Goal: Information Seeking & Learning: Find specific fact

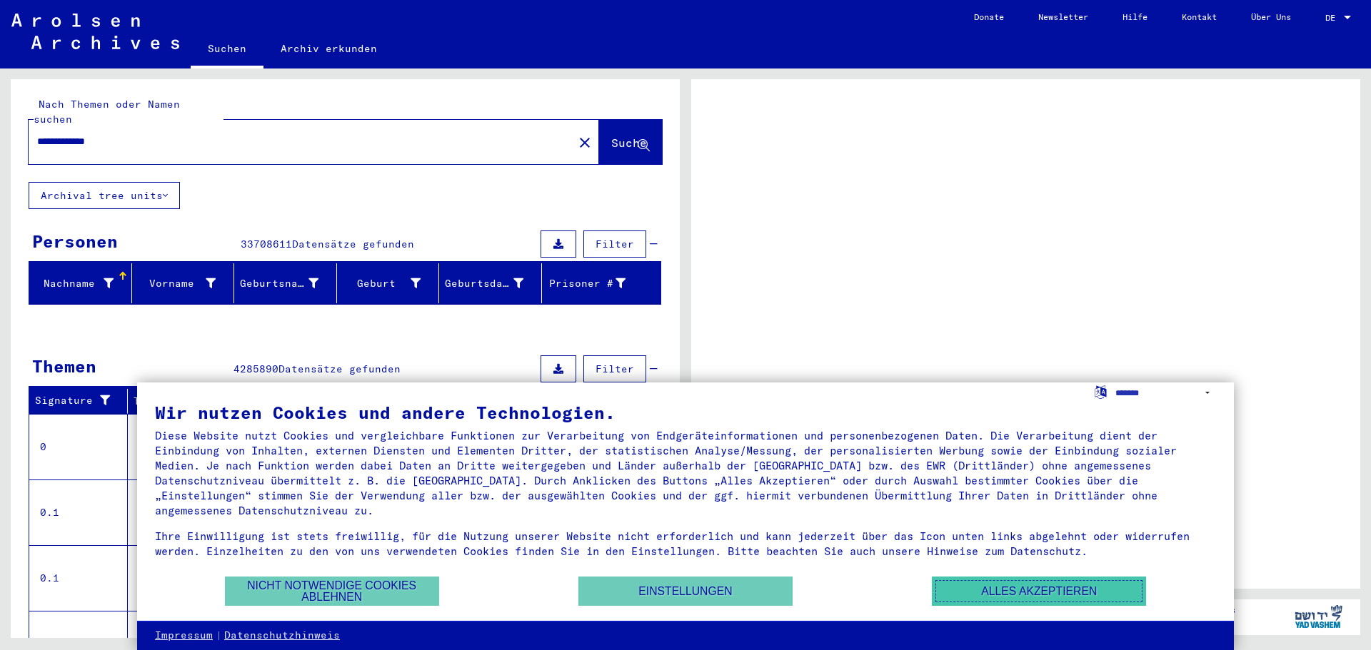
click at [1002, 591] on button "Alles akzeptieren" at bounding box center [1039, 591] width 214 height 29
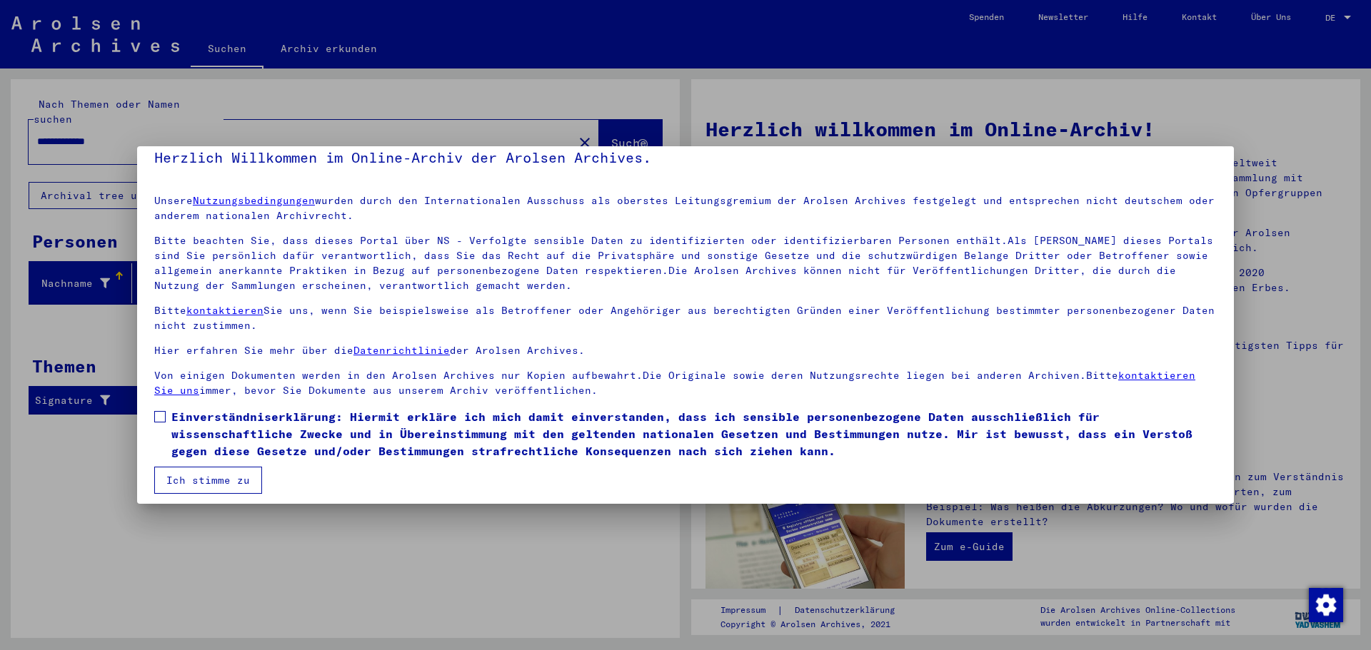
scroll to position [24, 0]
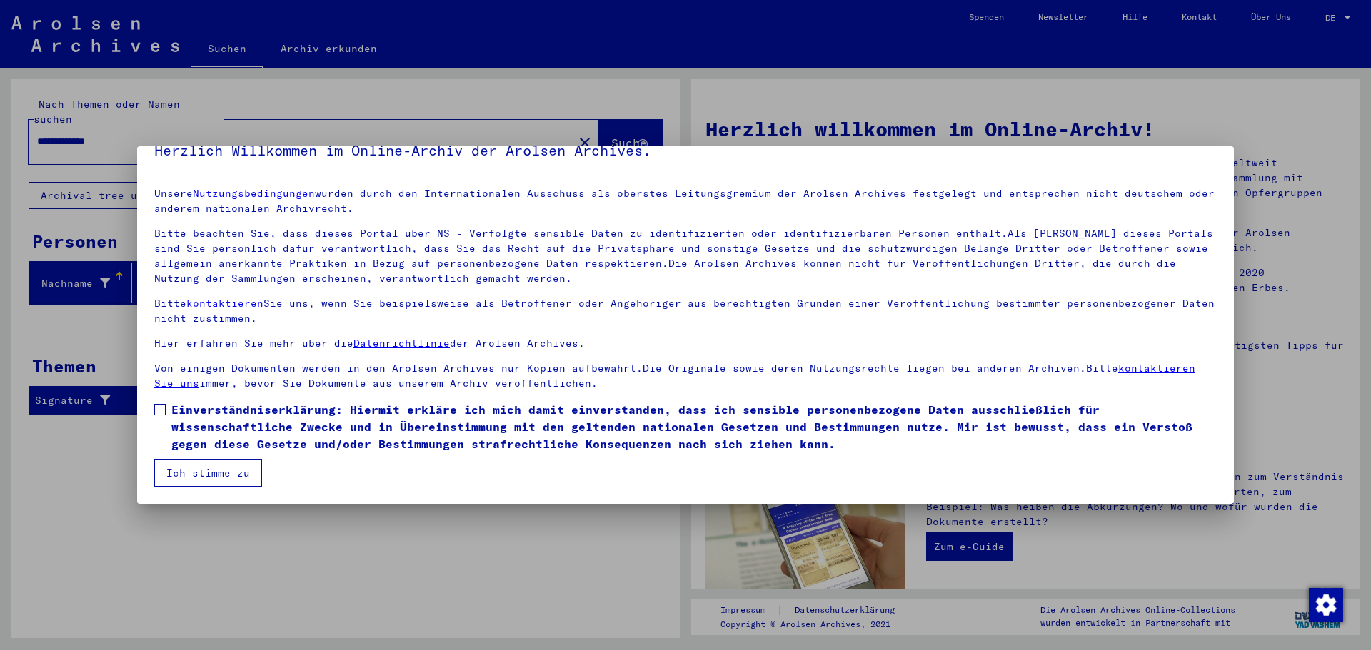
click at [165, 409] on label "Einverständniserklärung: Hiermit erkläre ich mich damit einverstanden, dass ich…" at bounding box center [685, 426] width 1062 height 51
click at [191, 476] on button "Ich stimme zu" at bounding box center [208, 473] width 108 height 27
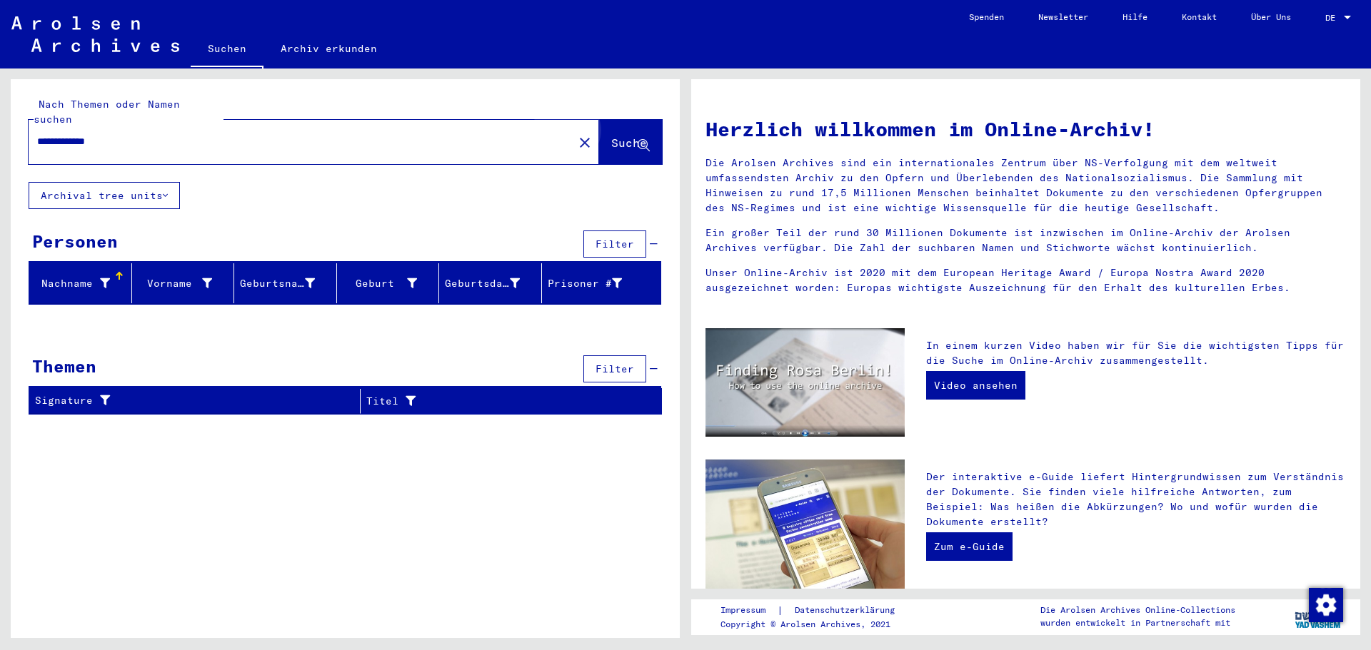
click at [617, 136] on span "Suche" at bounding box center [629, 143] width 36 height 14
click at [642, 140] on icon at bounding box center [643, 146] width 12 height 12
click at [131, 134] on input "**********" at bounding box center [296, 141] width 519 height 15
type input "******"
click at [611, 136] on span "Suche" at bounding box center [629, 143] width 36 height 14
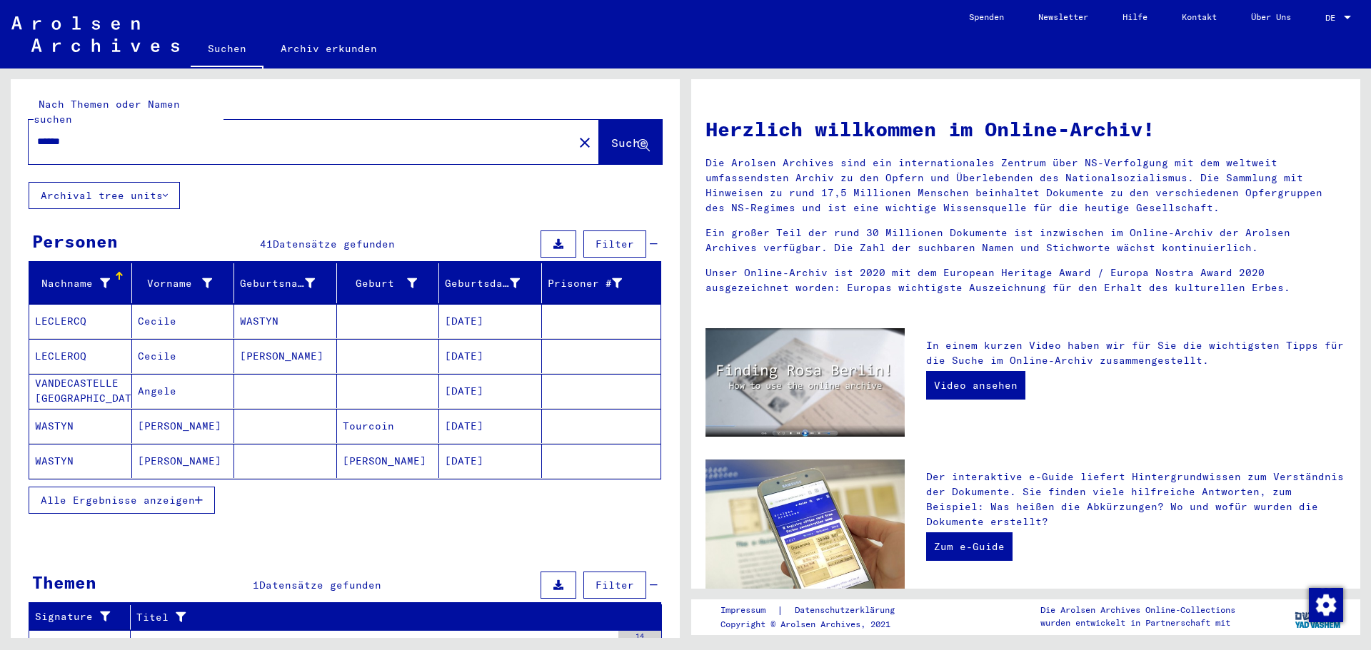
click at [203, 495] on icon "button" at bounding box center [199, 500] width 8 height 10
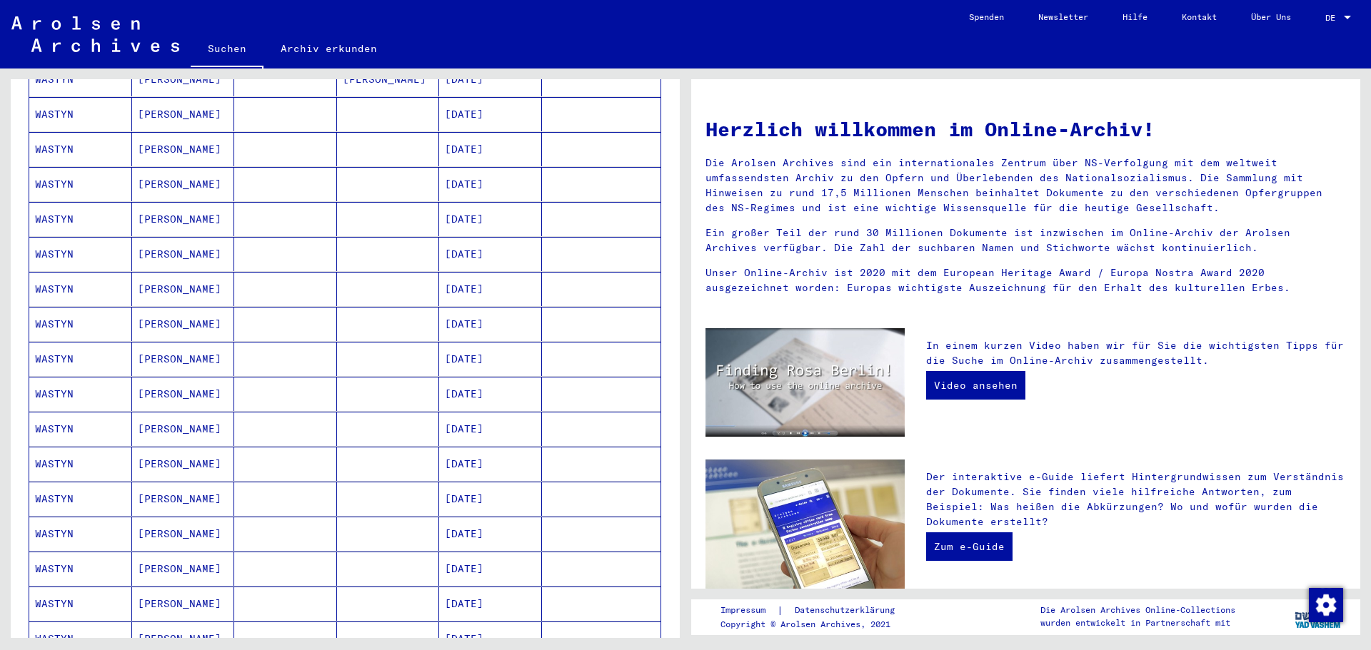
scroll to position [357, 0]
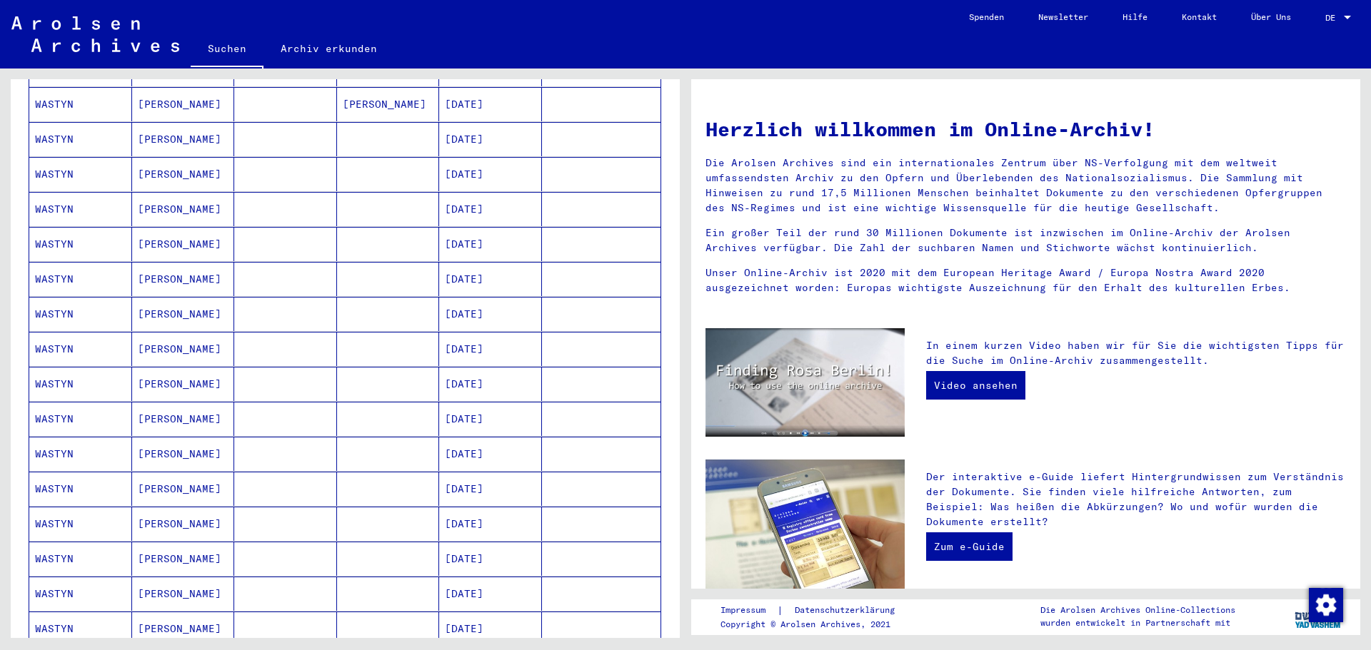
click at [157, 299] on mat-cell "[PERSON_NAME]" at bounding box center [183, 314] width 103 height 34
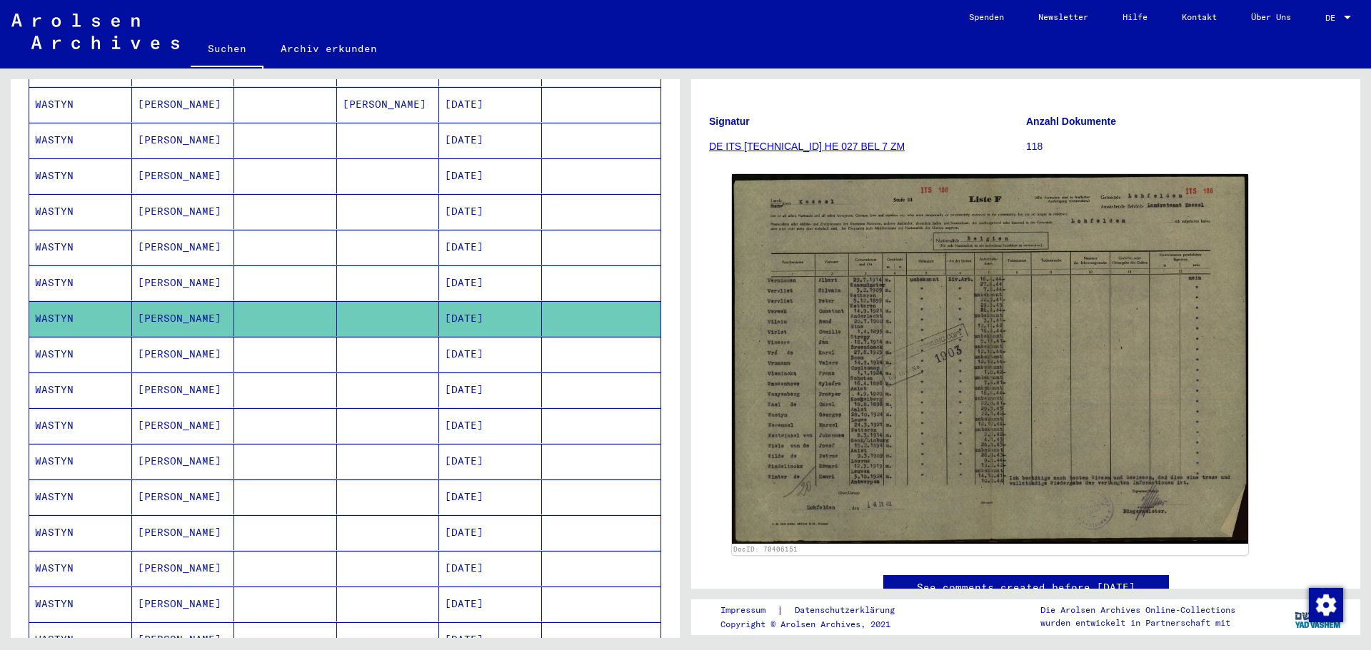
scroll to position [143, 0]
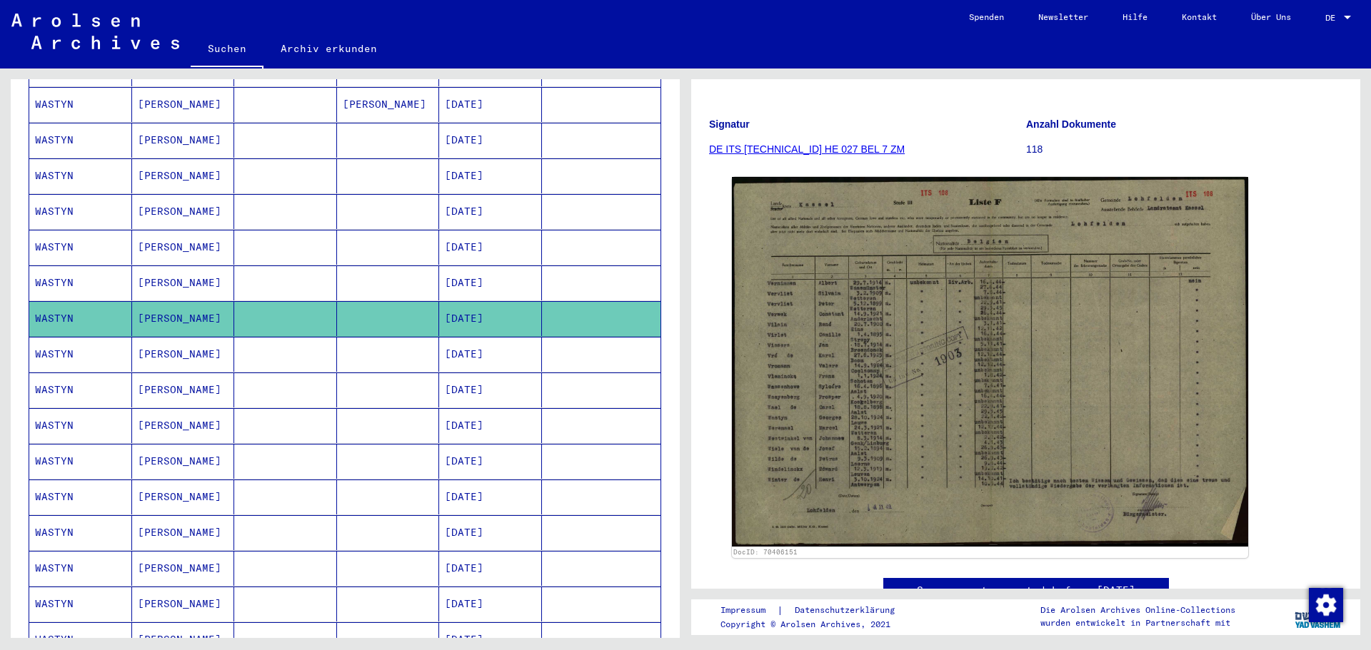
click at [786, 146] on link "DE ITS [TECHNICAL_ID] HE 027 BEL 7 ZM" at bounding box center [807, 148] width 196 height 11
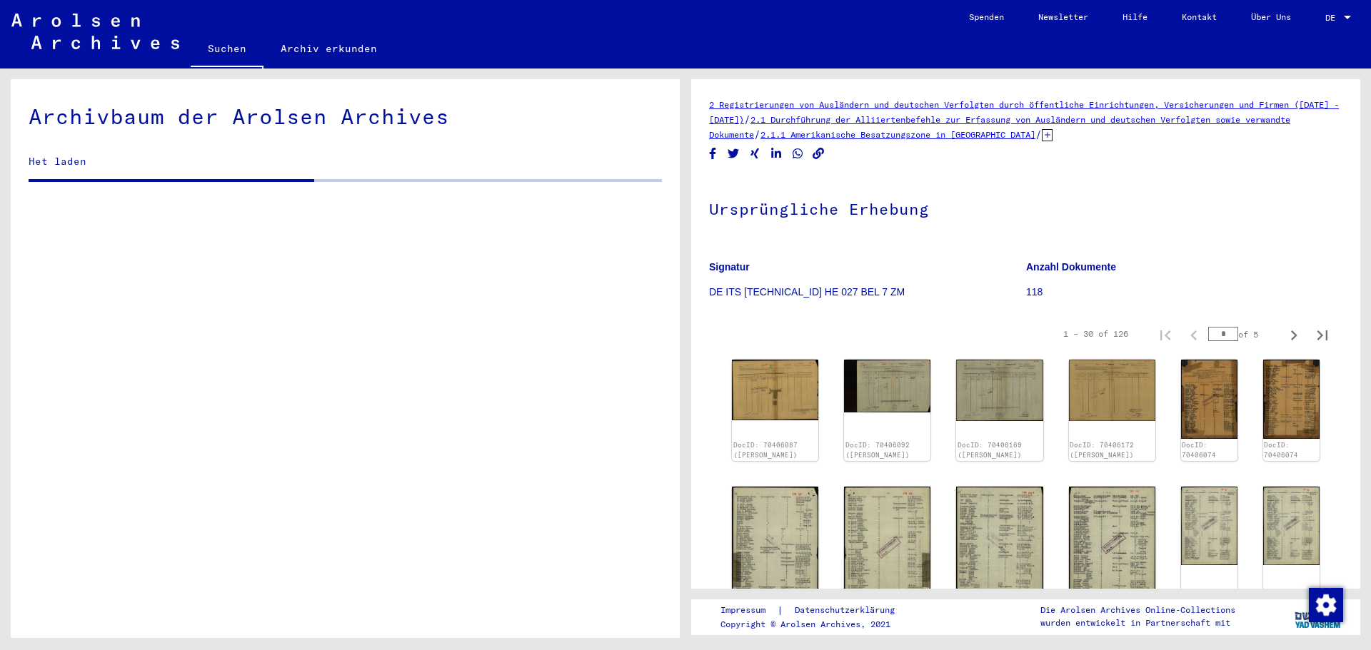
scroll to position [2270, 0]
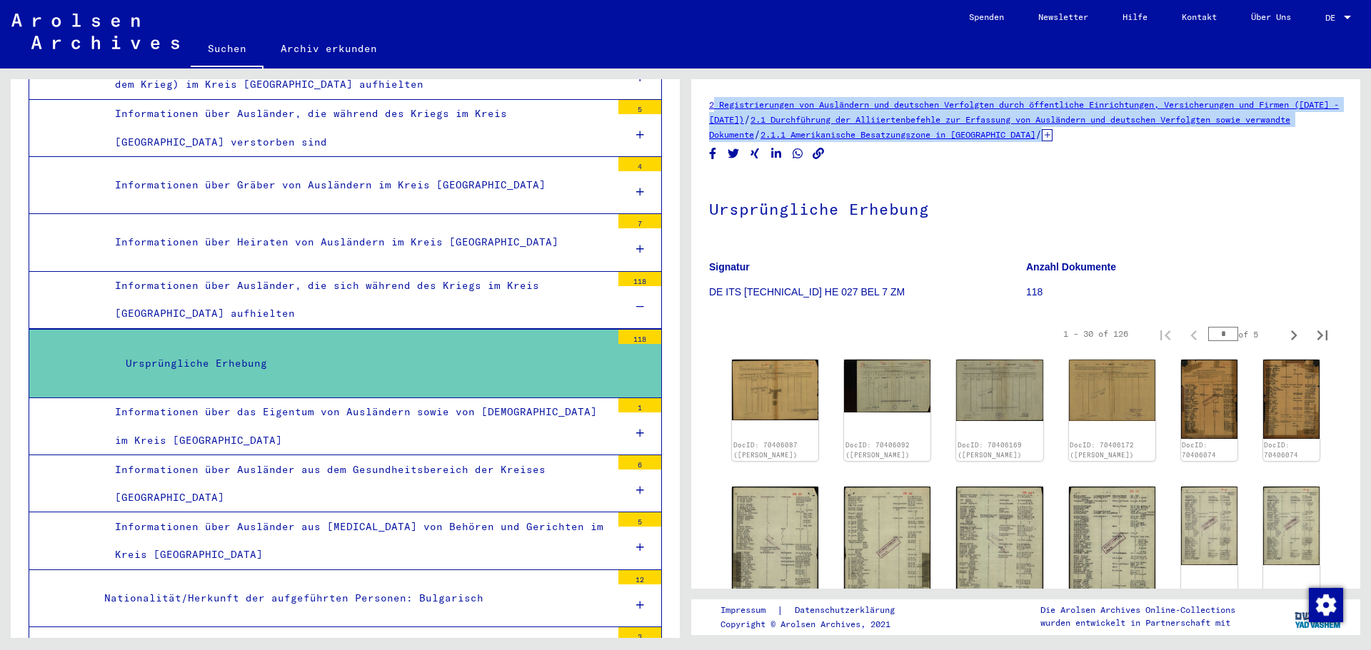
drag, startPoint x: 701, startPoint y: 101, endPoint x: 1058, endPoint y: 146, distance: 359.7
click at [1058, 146] on yv-its-full-details "2 Registrierungen von Ausländern und deutschen Verfolgten durch öffentliche Ein…" at bounding box center [1025, 655] width 669 height 1116
copy div "2 Registrierungen von Ausländern und deutschen Verfolgten durch öffentliche Ein…"
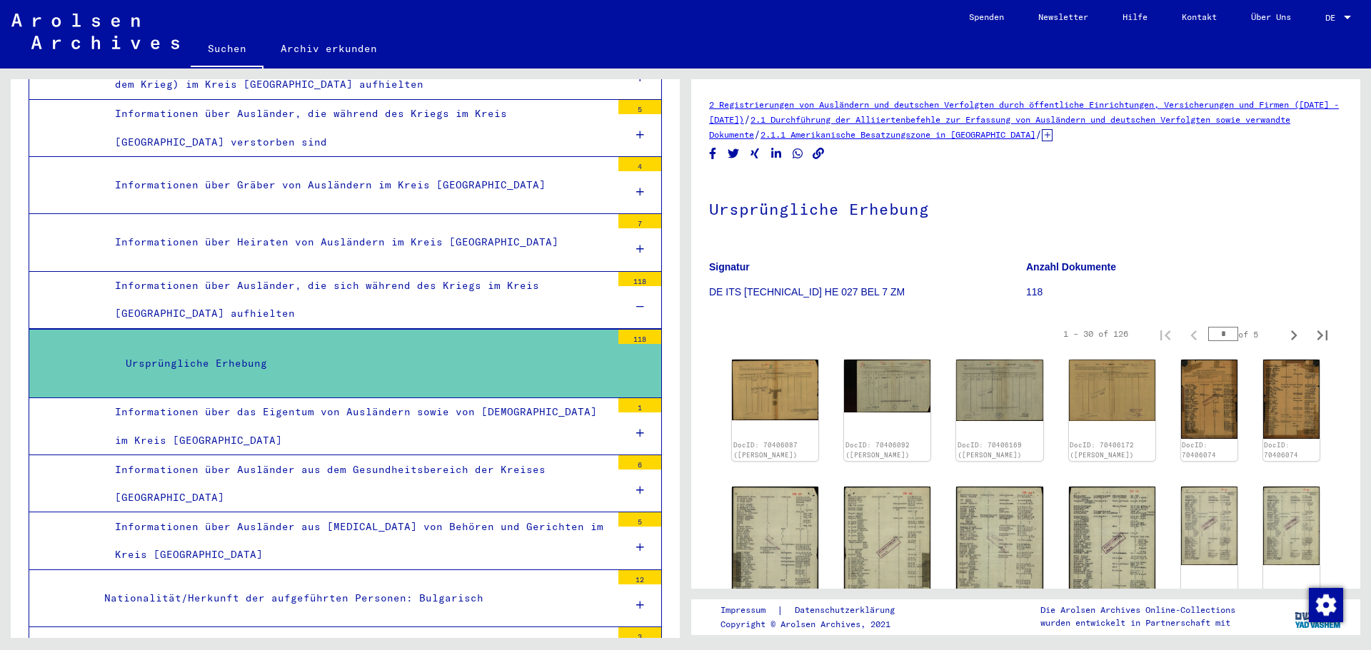
click at [1222, 178] on h1 "Ursprüngliche Erhebung" at bounding box center [1025, 207] width 633 height 63
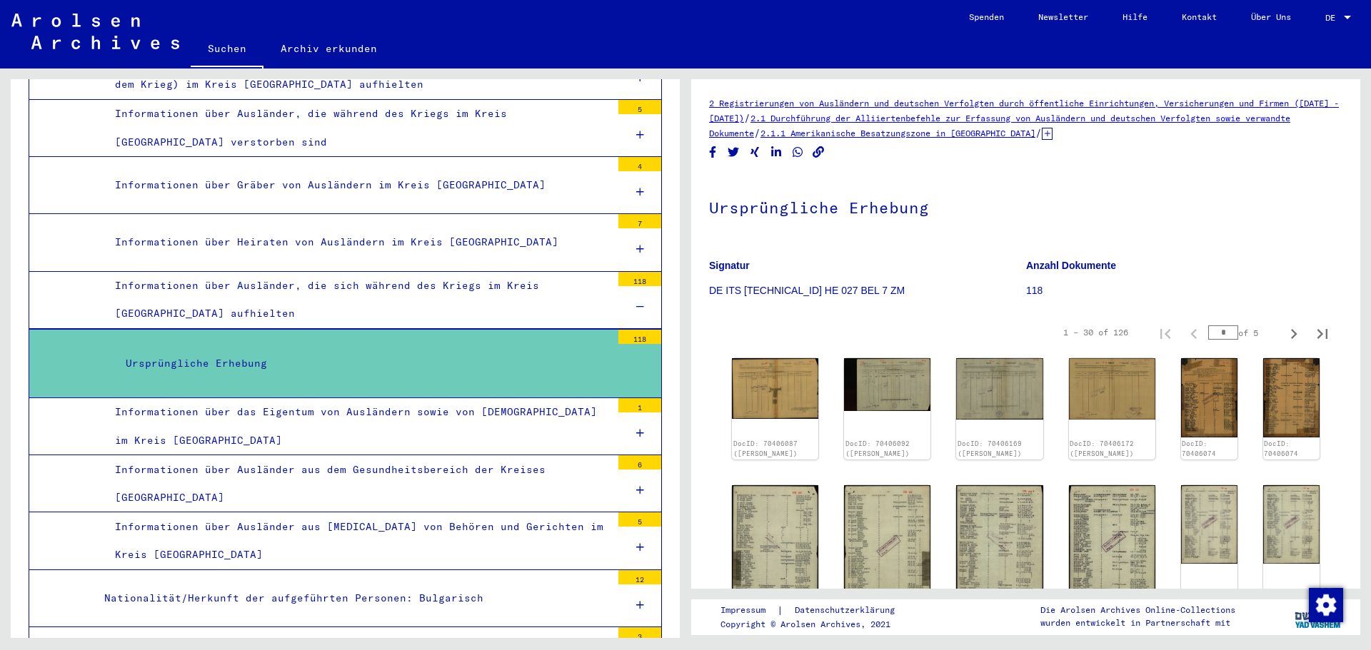
scroll to position [0, 0]
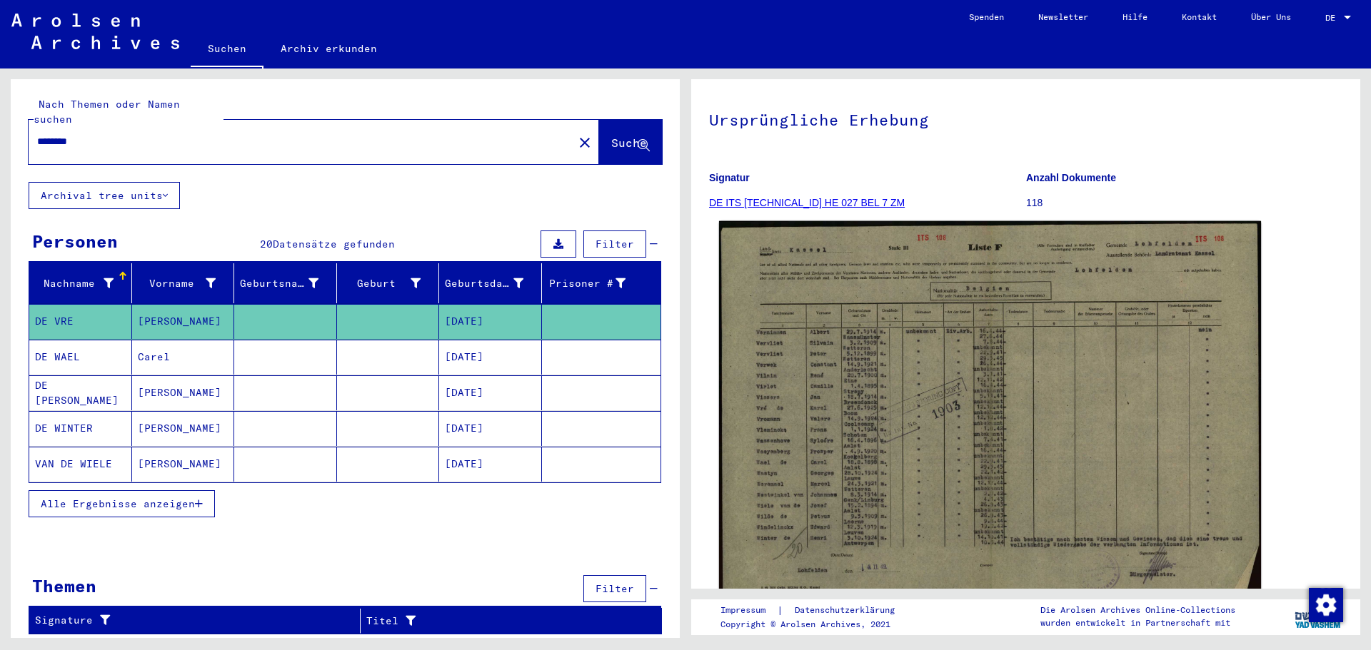
scroll to position [9, 0]
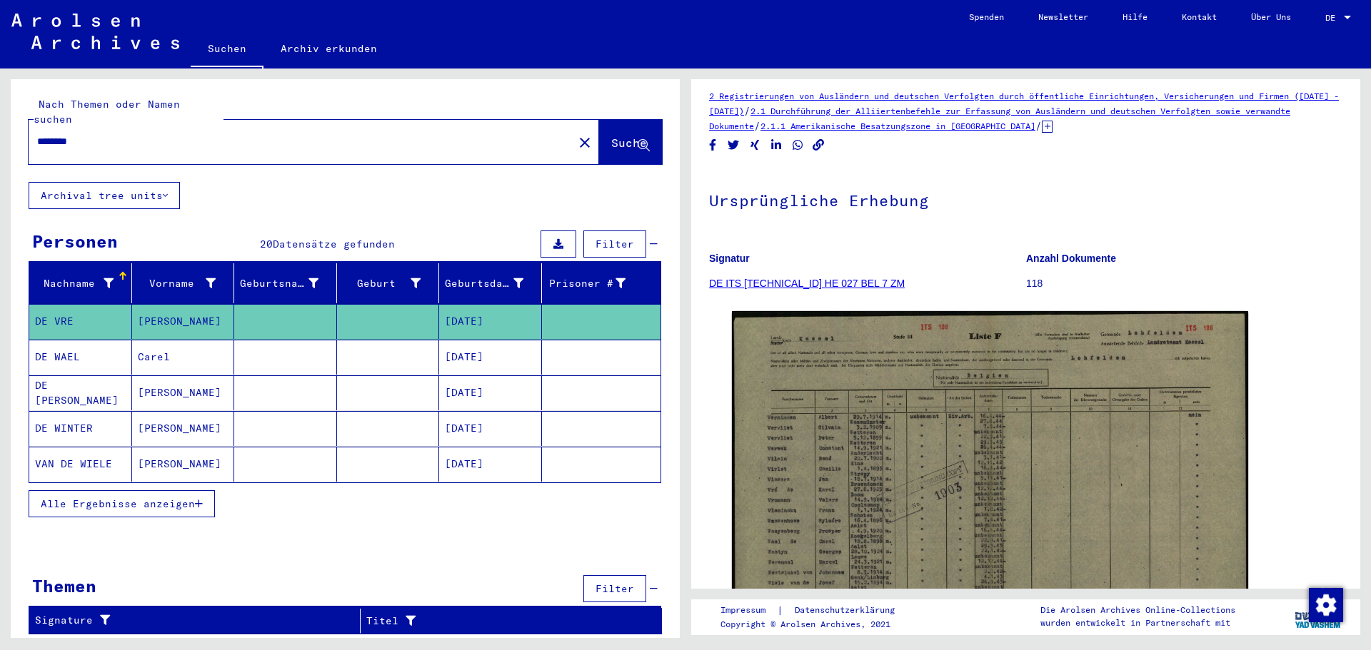
drag, startPoint x: 198, startPoint y: 131, endPoint x: 0, endPoint y: 126, distance: 197.8
click at [0, 126] on div "Nach Themen oder Namen suchen ******** close Suche Archival tree units Personen…" at bounding box center [342, 354] width 685 height 570
click at [611, 136] on span "Suche" at bounding box center [629, 143] width 36 height 14
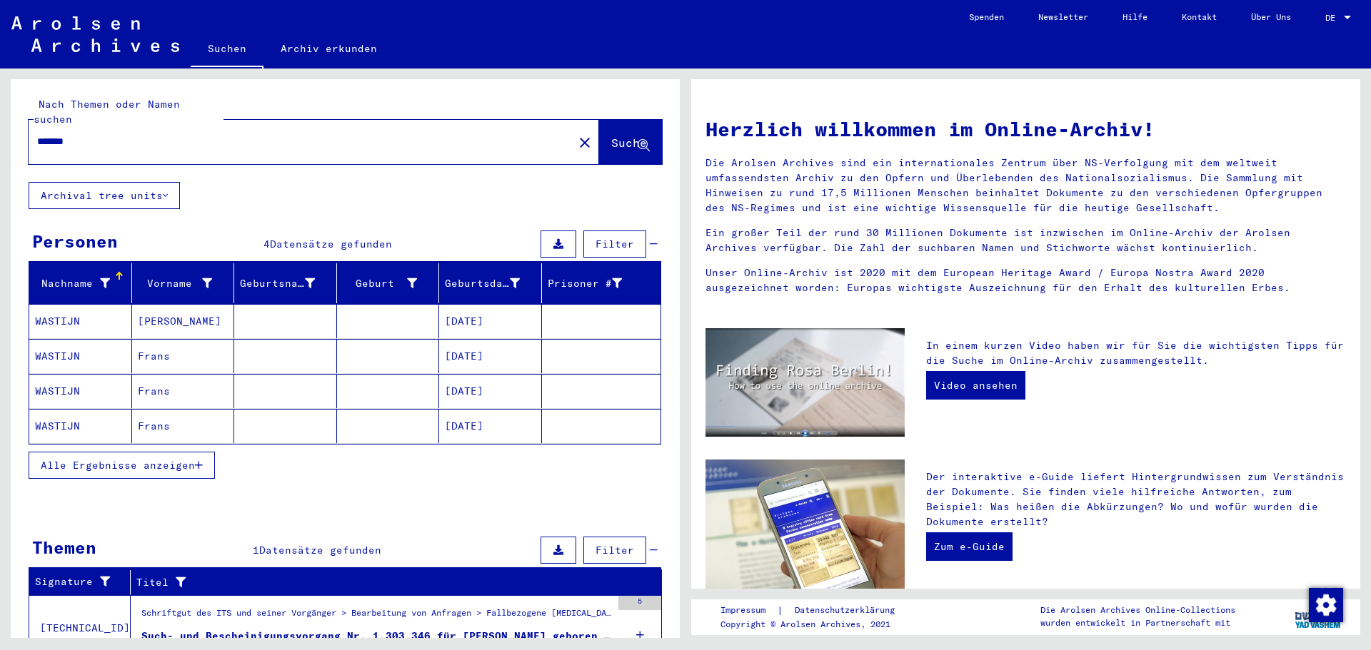
click at [196, 460] on icon "button" at bounding box center [199, 465] width 8 height 10
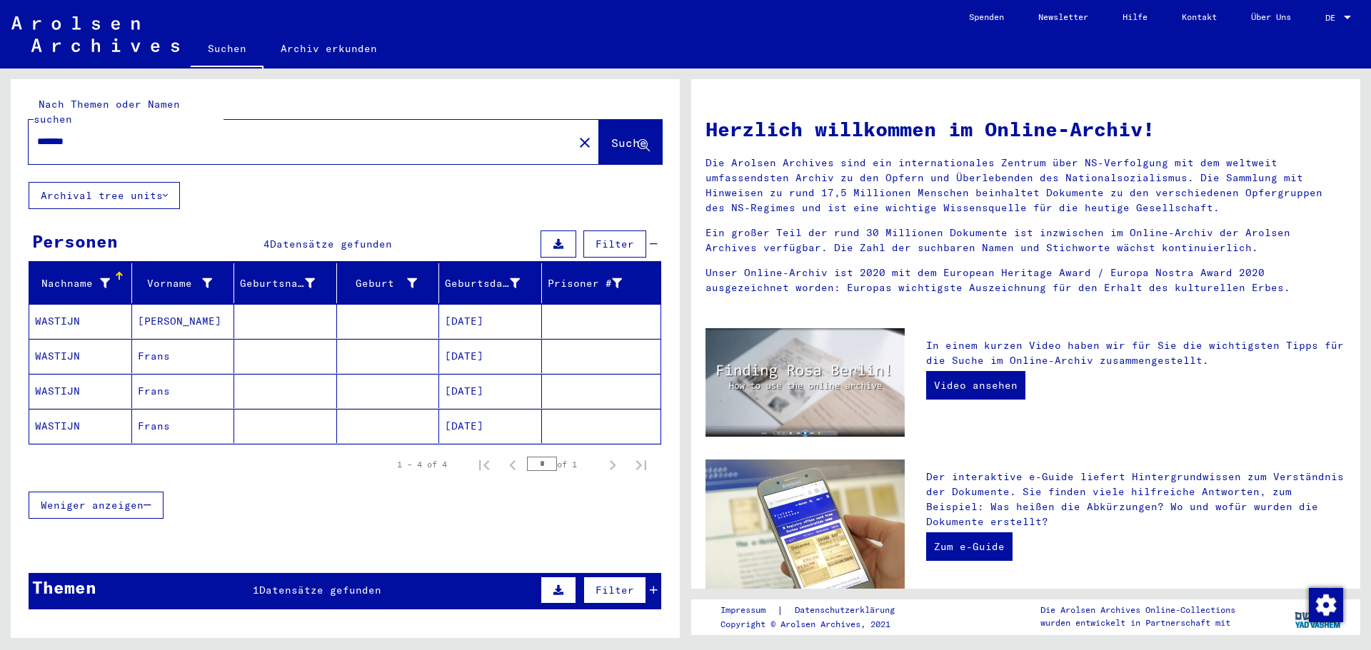
drag, startPoint x: 144, startPoint y: 130, endPoint x: 1, endPoint y: 118, distance: 143.3
click at [1, 118] on div "Nach Themen oder Namen suchen ******* close Suche Archival tree units Personen …" at bounding box center [342, 354] width 685 height 570
type input "******"
click at [611, 136] on span "Suche" at bounding box center [629, 143] width 36 height 14
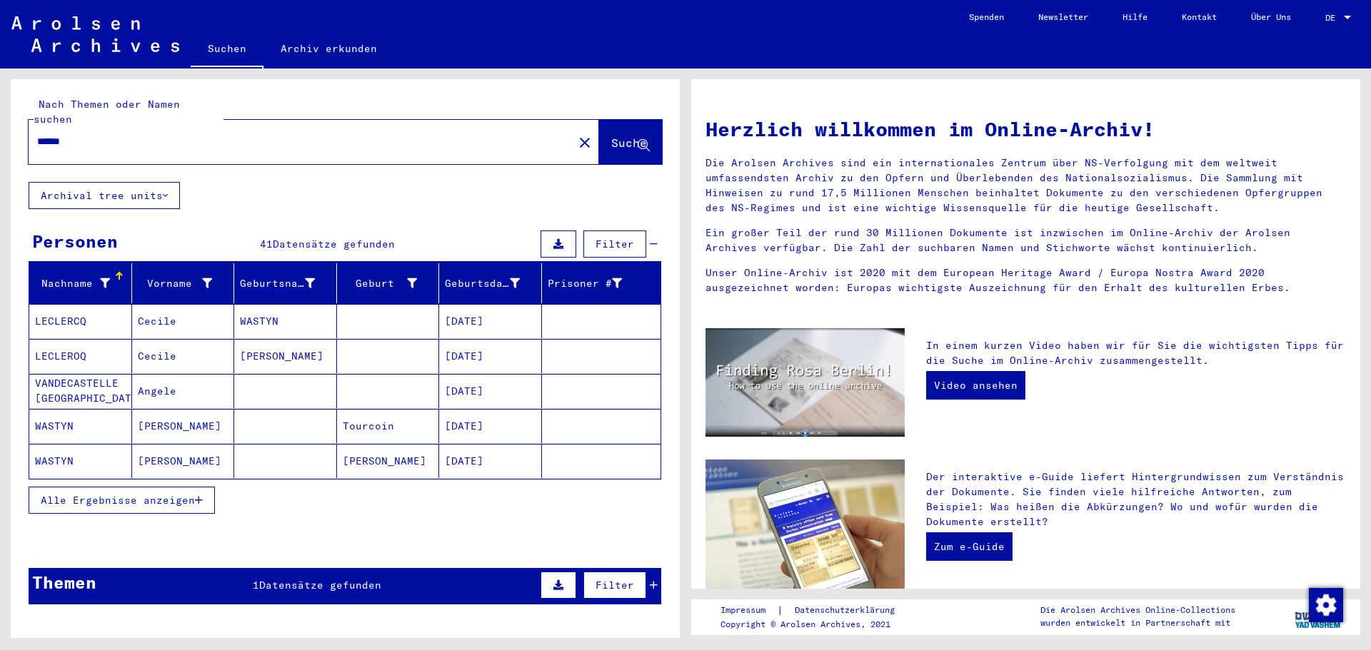
click at [197, 495] on icon "button" at bounding box center [199, 500] width 8 height 10
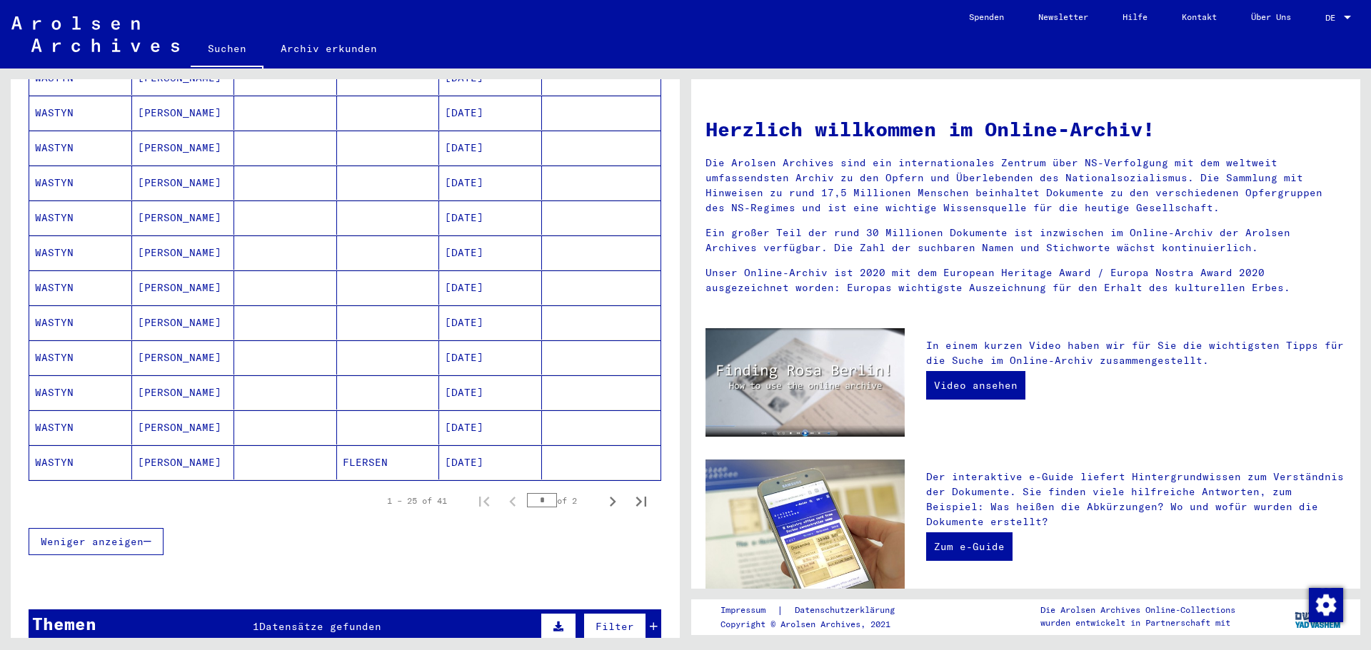
scroll to position [714, 0]
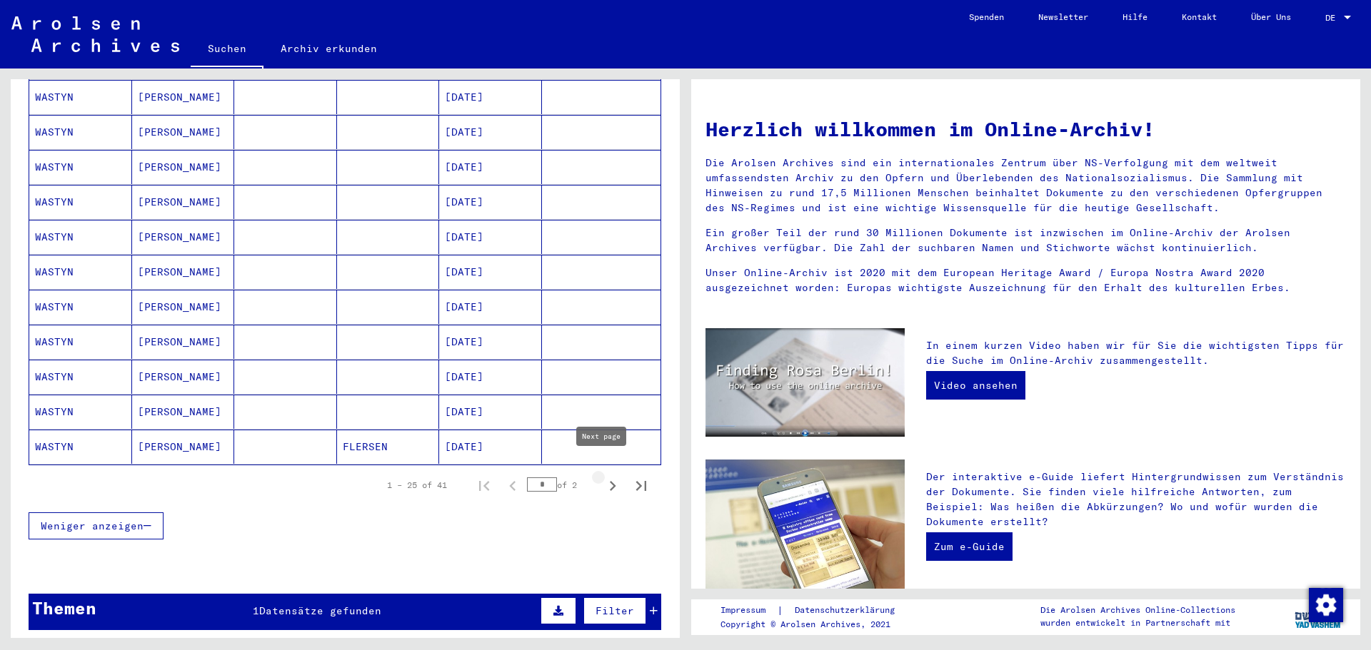
click at [604, 476] on icon "Next page" at bounding box center [612, 486] width 20 height 20
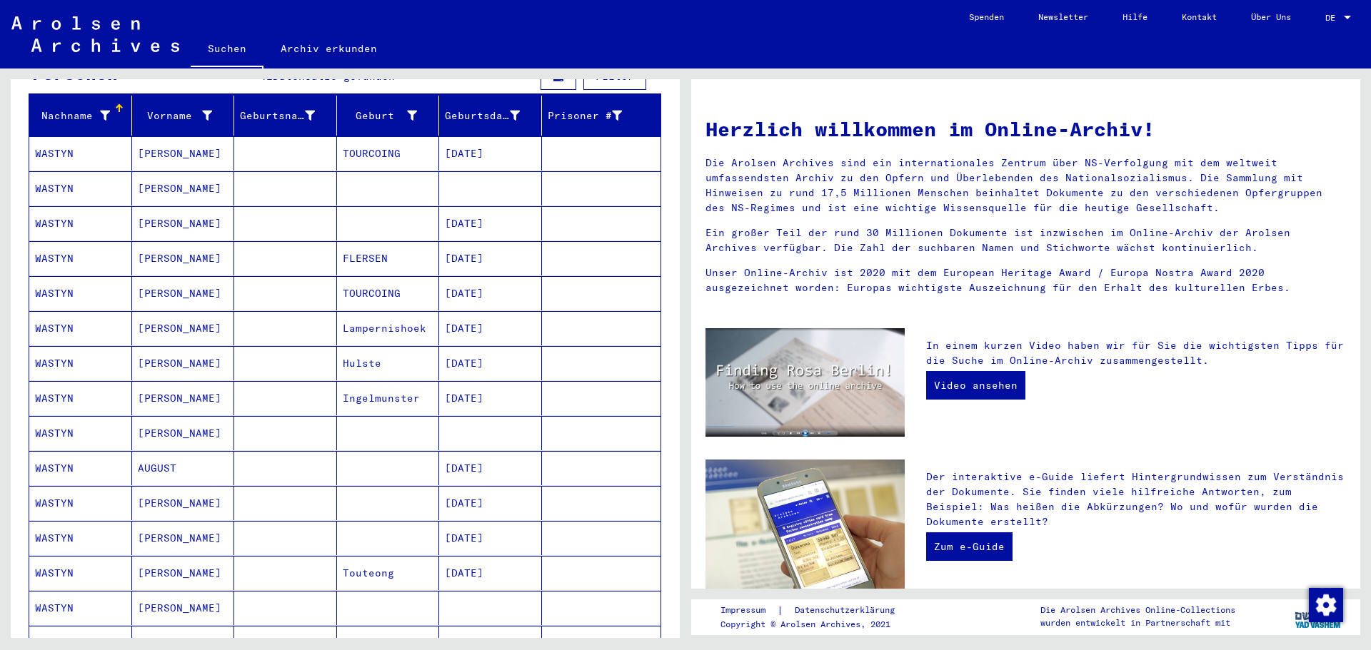
scroll to position [143, 0]
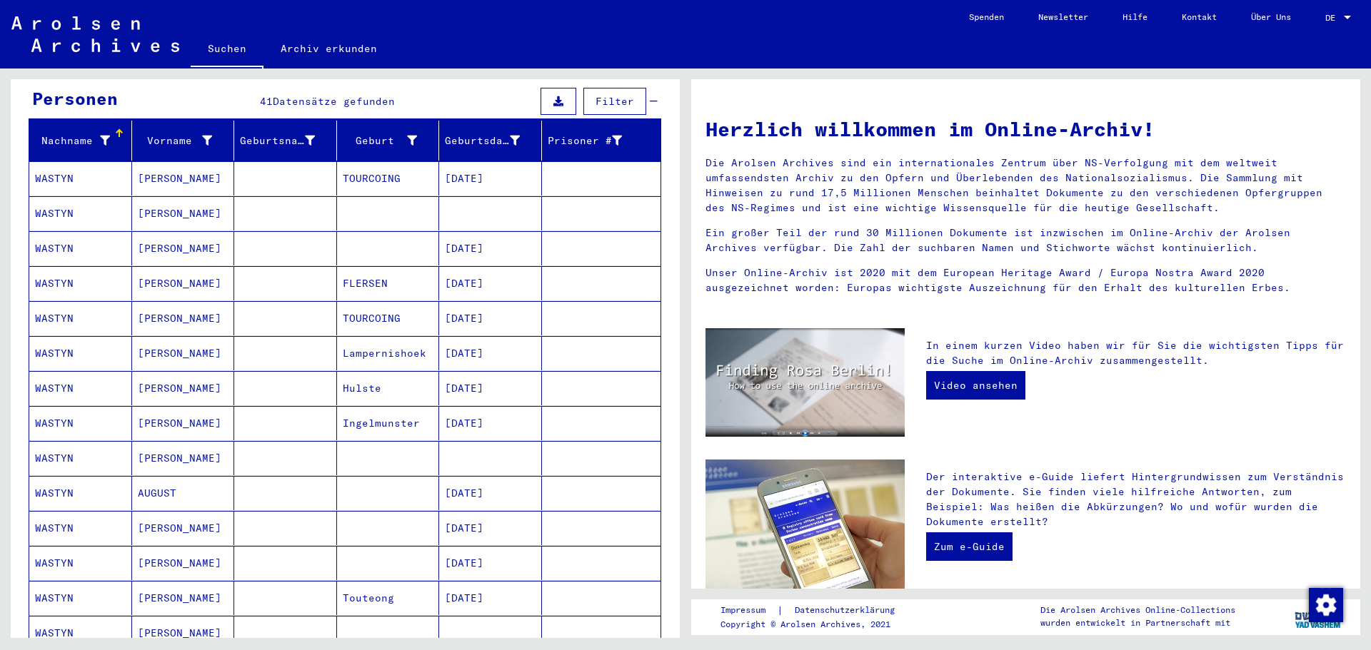
click at [60, 234] on mat-cell "WASTYN" at bounding box center [80, 248] width 103 height 34
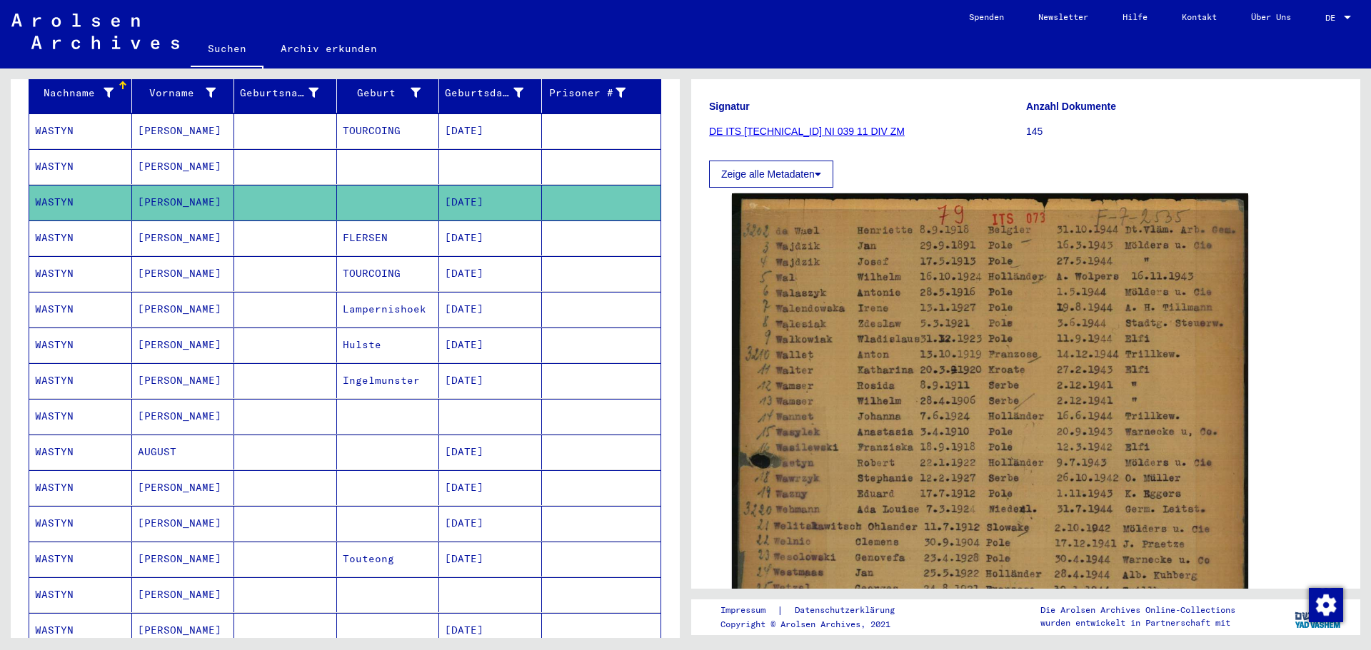
scroll to position [296, 0]
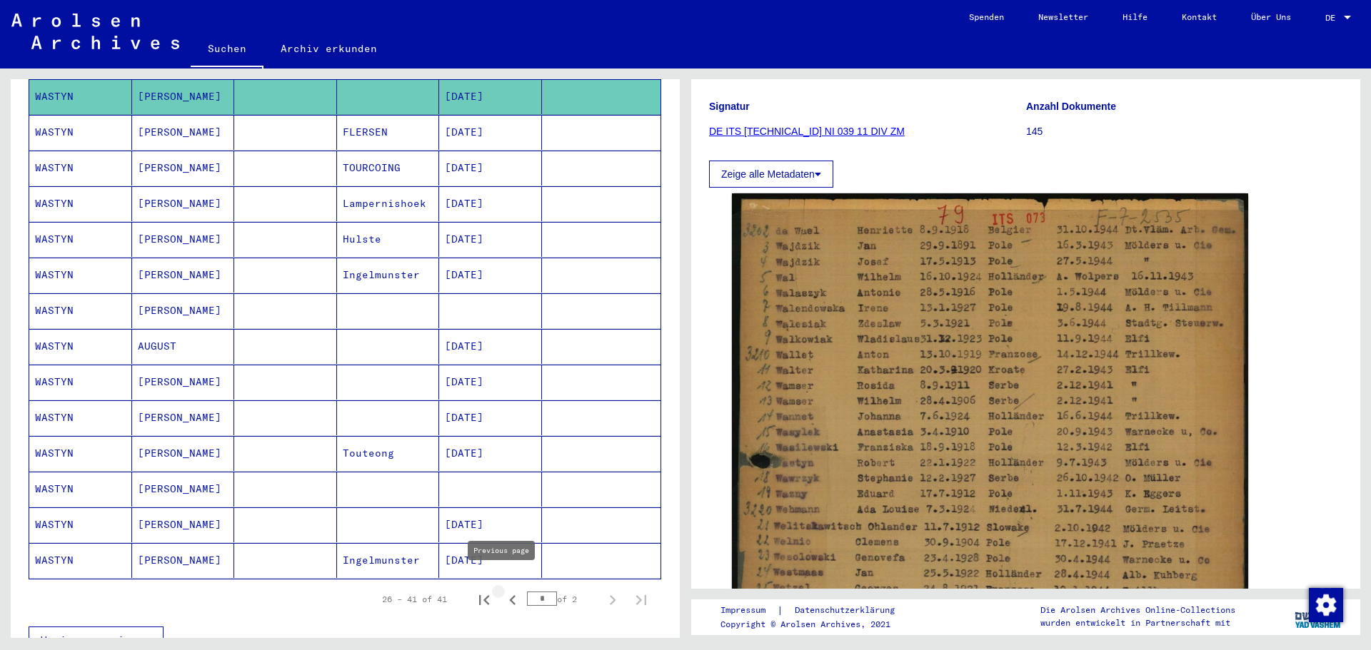
click at [503, 590] on icon "Previous page" at bounding box center [513, 600] width 20 height 20
type input "*"
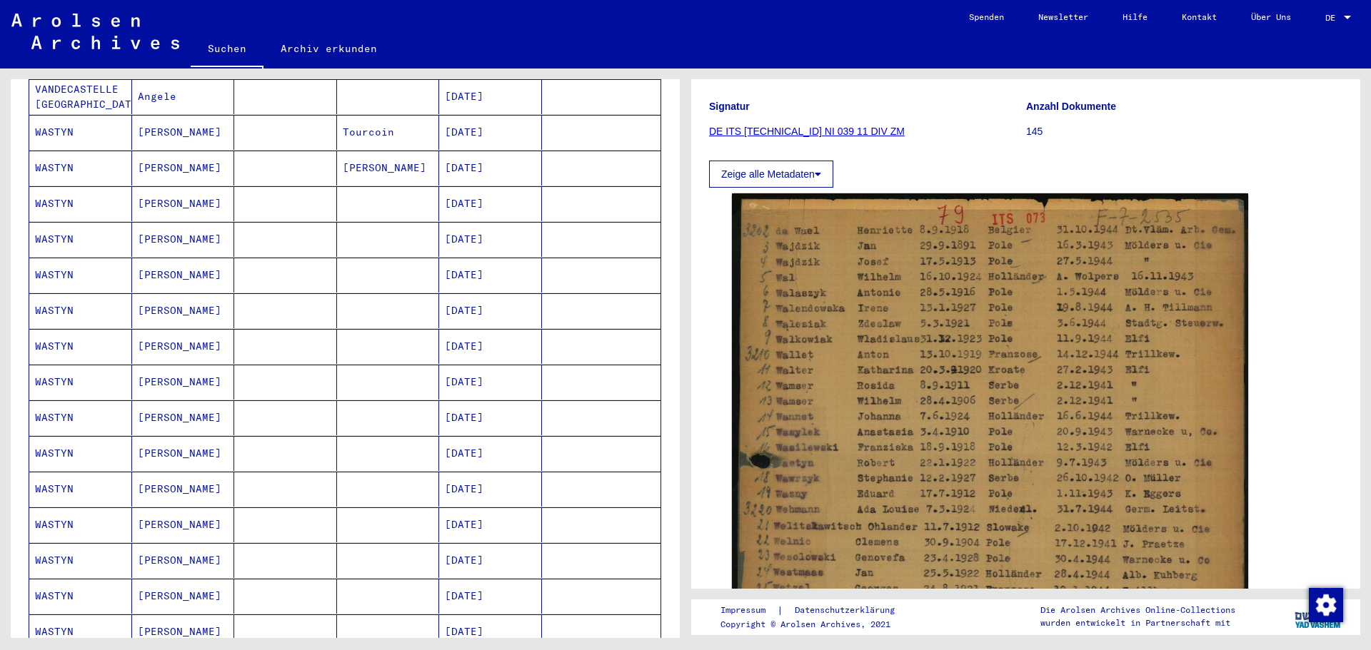
click at [166, 368] on mat-cell "[PERSON_NAME]" at bounding box center [183, 382] width 103 height 35
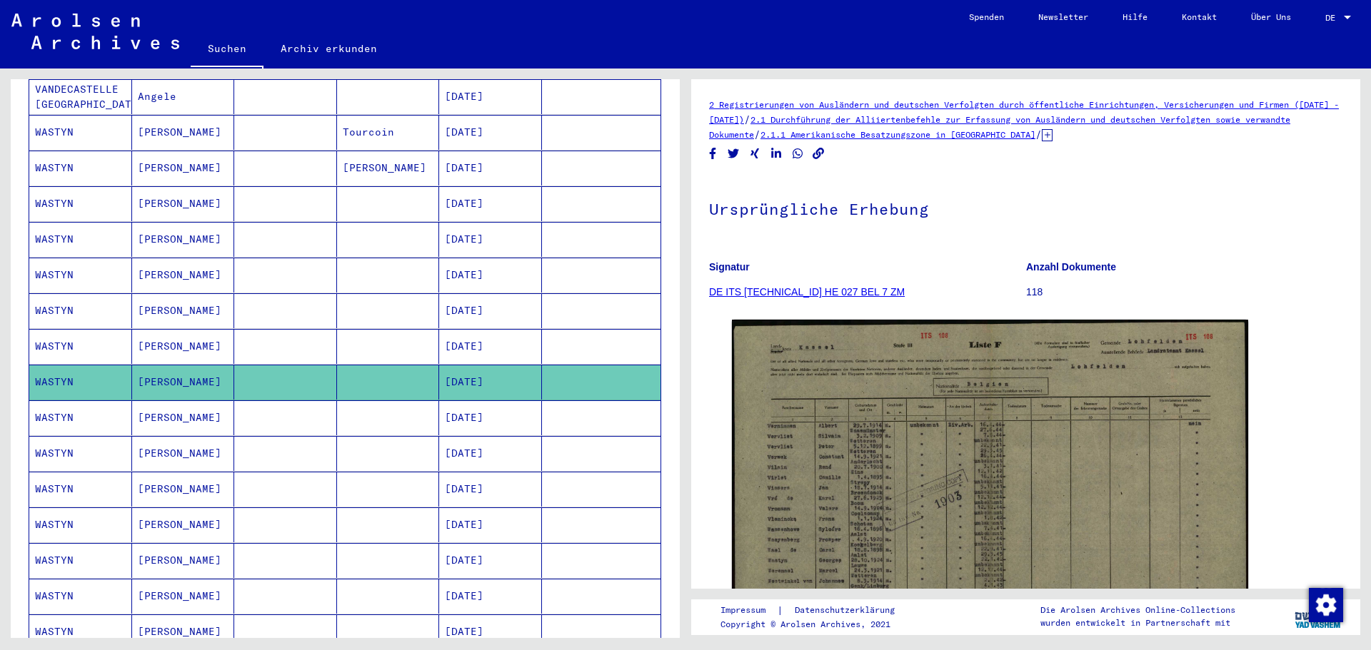
click at [158, 407] on mat-cell "[PERSON_NAME]" at bounding box center [183, 417] width 103 height 35
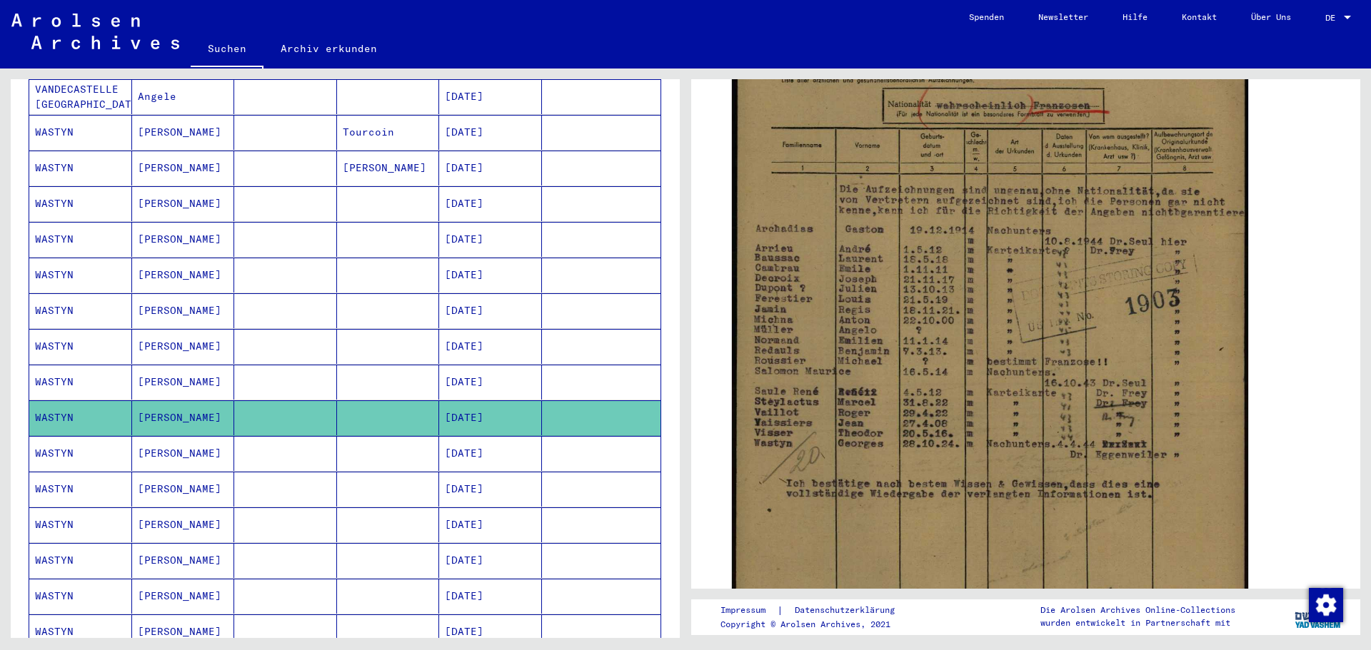
scroll to position [355, 0]
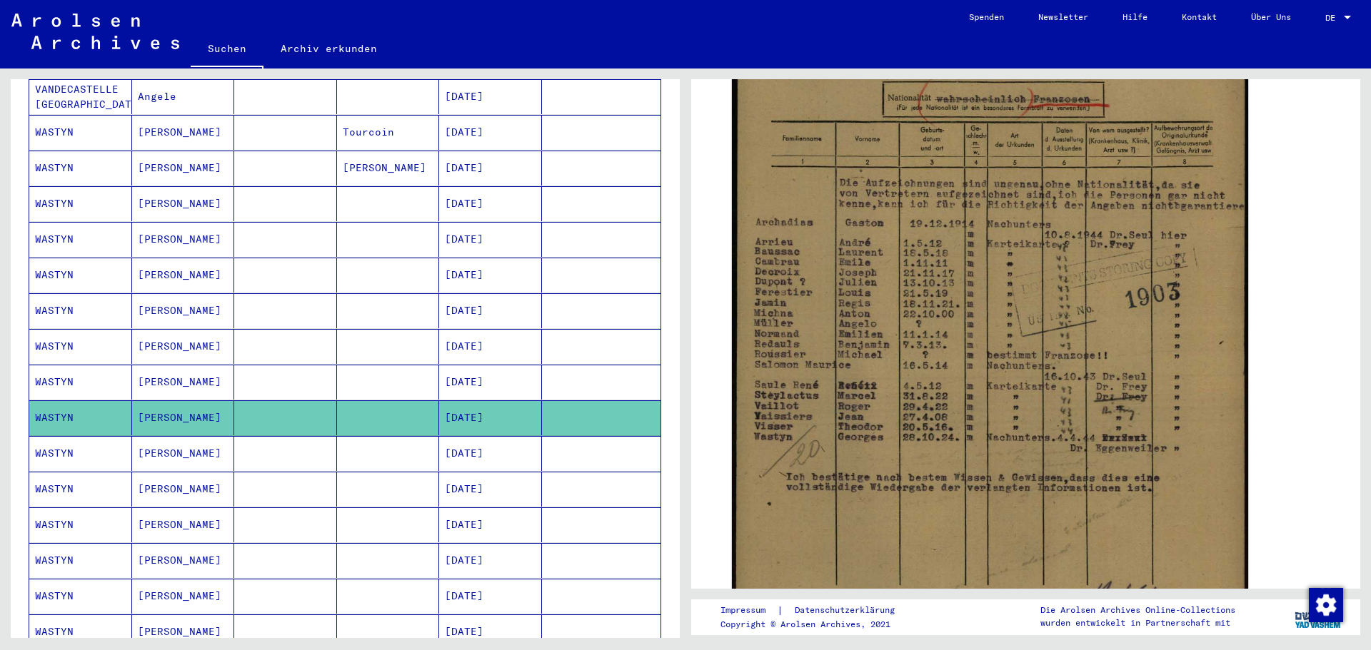
click at [158, 369] on mat-cell "[PERSON_NAME]" at bounding box center [183, 382] width 103 height 35
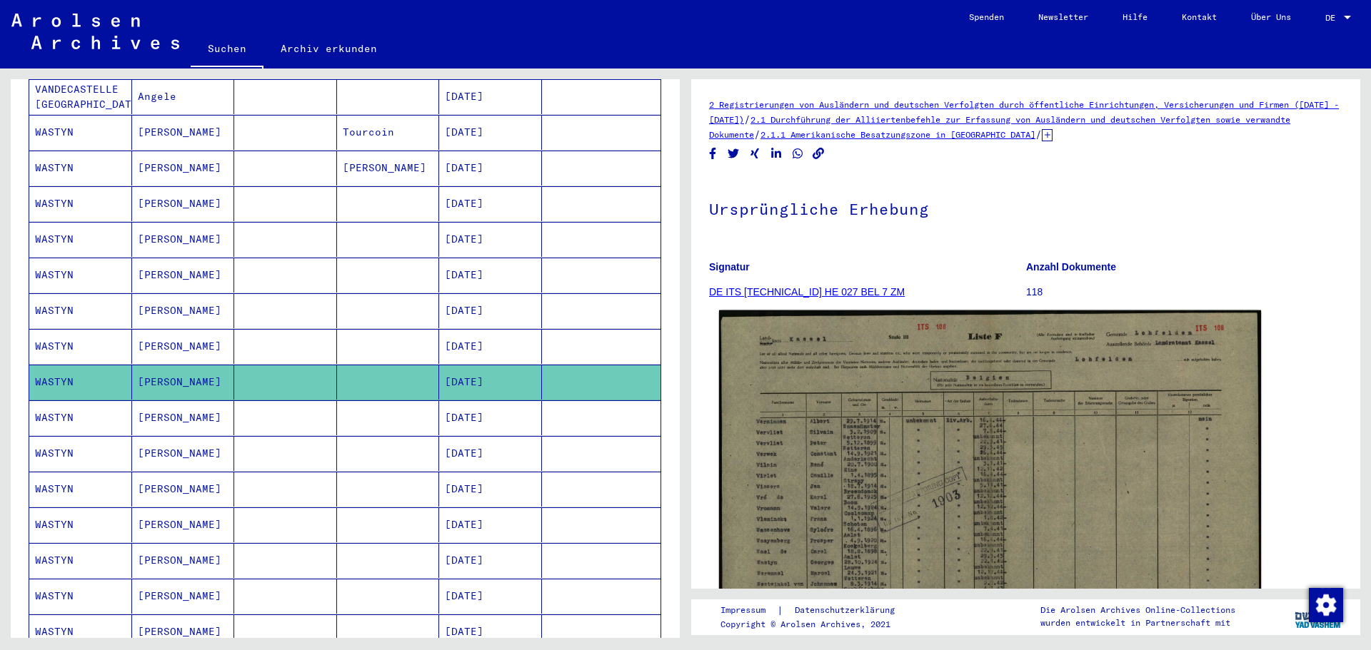
click at [1073, 458] on img at bounding box center [990, 505] width 542 height 388
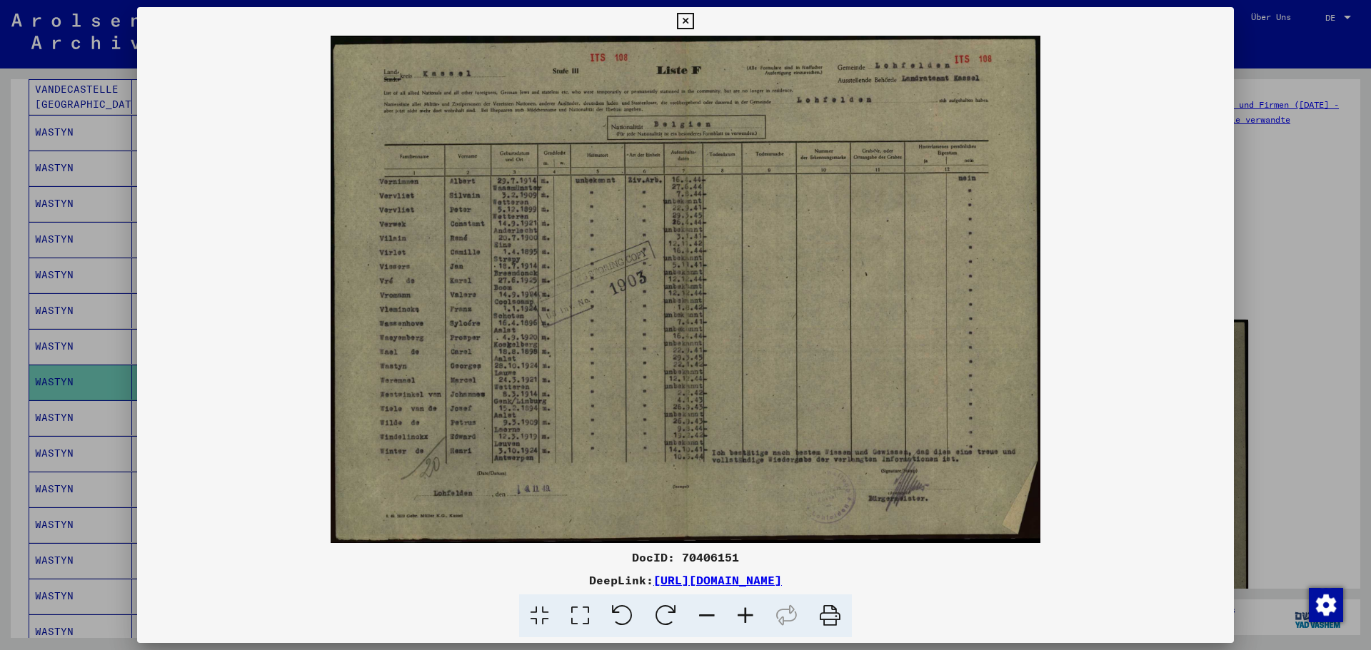
click at [716, 582] on link "[URL][DOMAIN_NAME]" at bounding box center [717, 580] width 128 height 14
click at [691, 19] on icon at bounding box center [685, 21] width 16 height 17
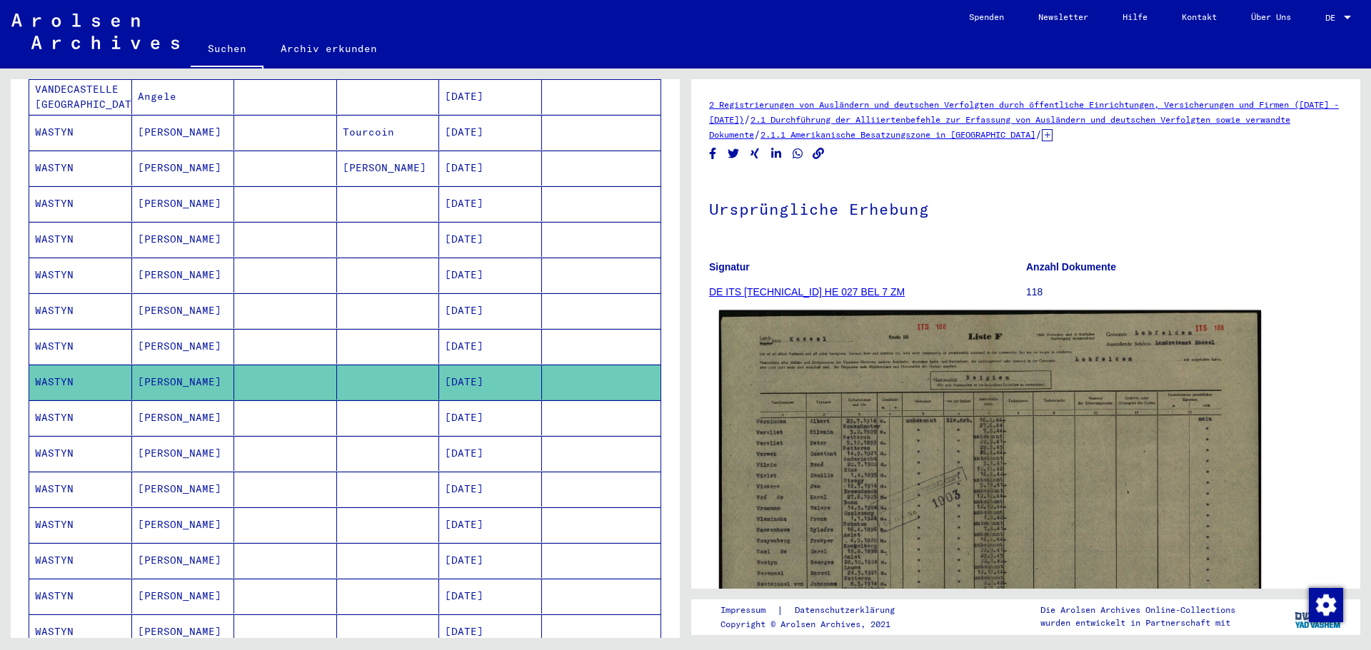
click at [872, 435] on img at bounding box center [990, 505] width 542 height 388
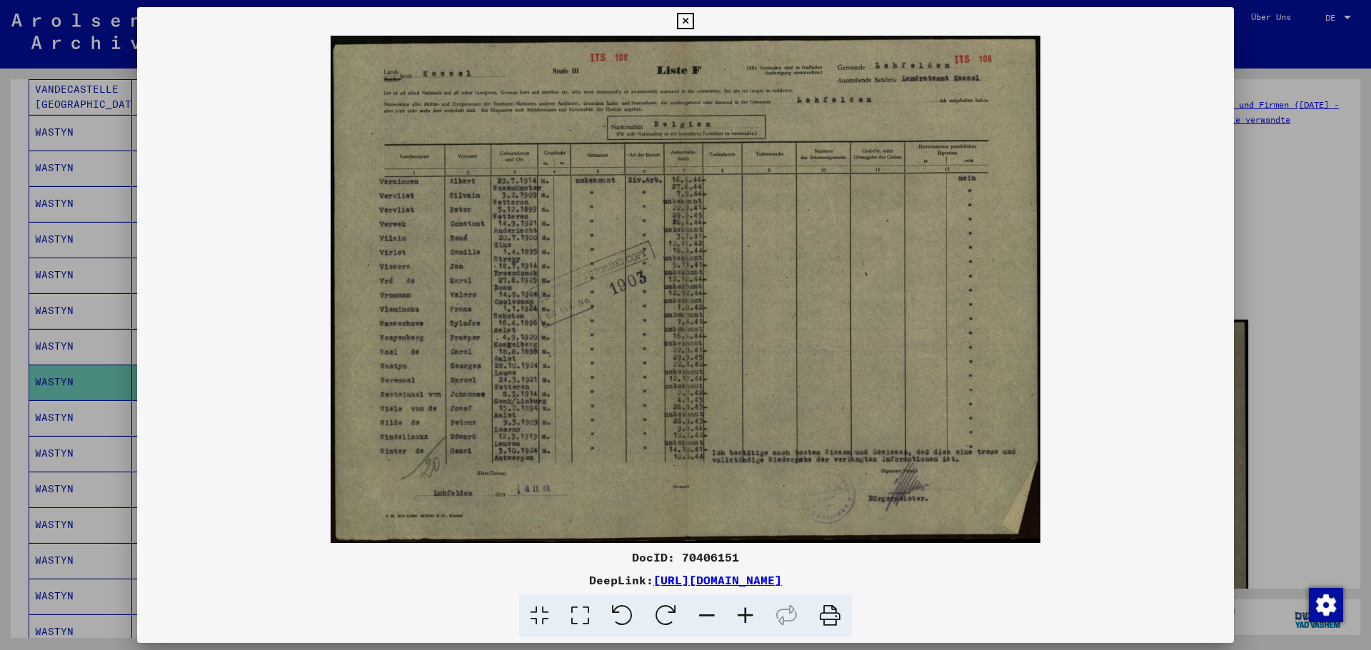
click at [1302, 243] on div at bounding box center [685, 325] width 1371 height 650
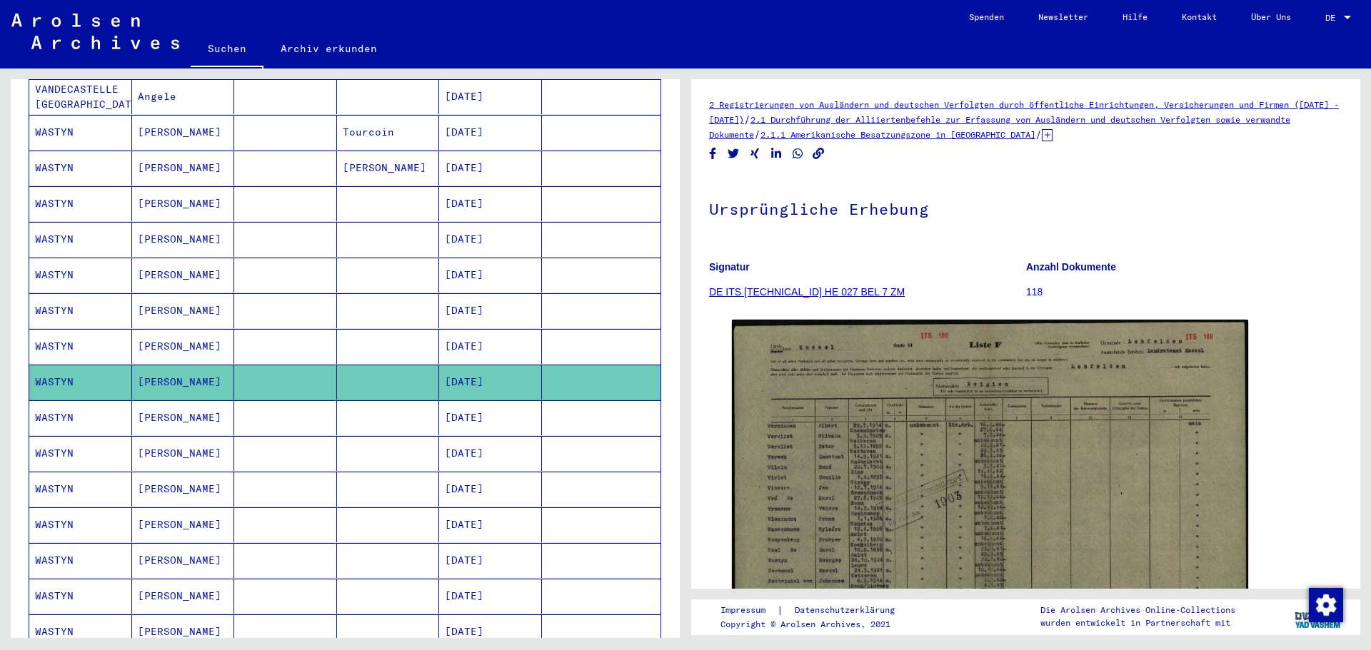
click at [43, 407] on mat-cell "WASTYN" at bounding box center [80, 417] width 103 height 35
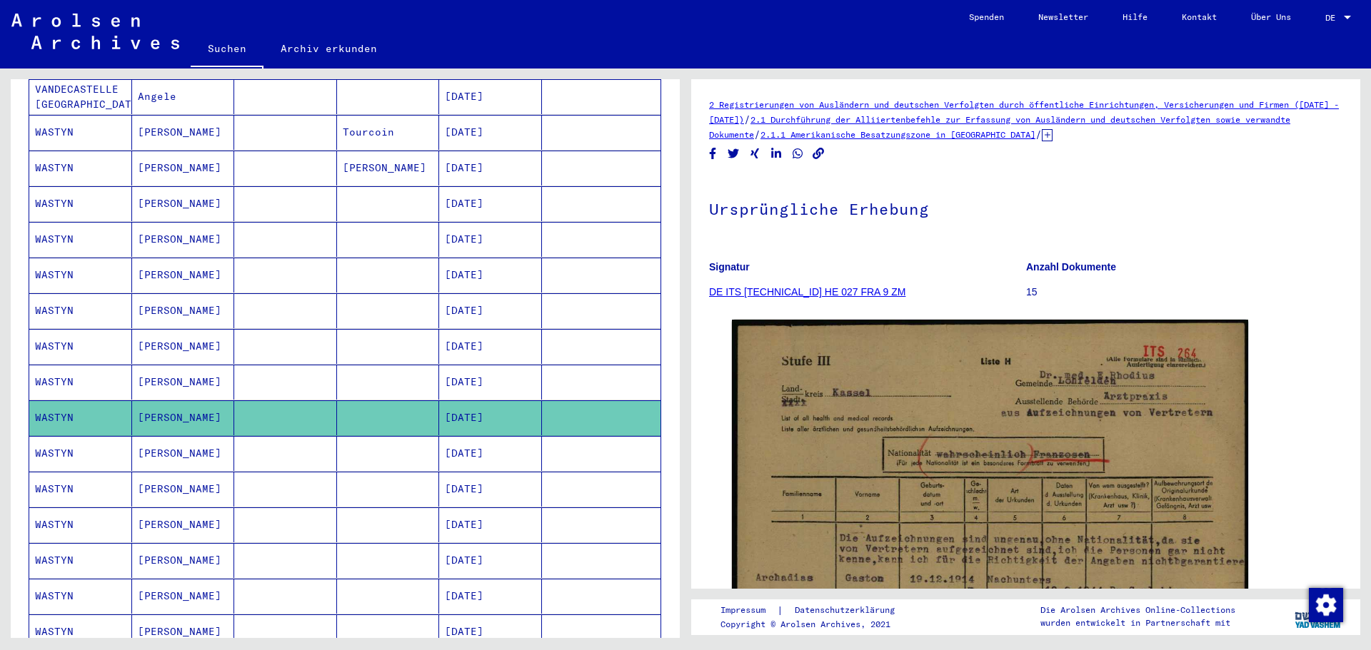
click at [45, 440] on mat-cell "WASTYN" at bounding box center [80, 453] width 103 height 35
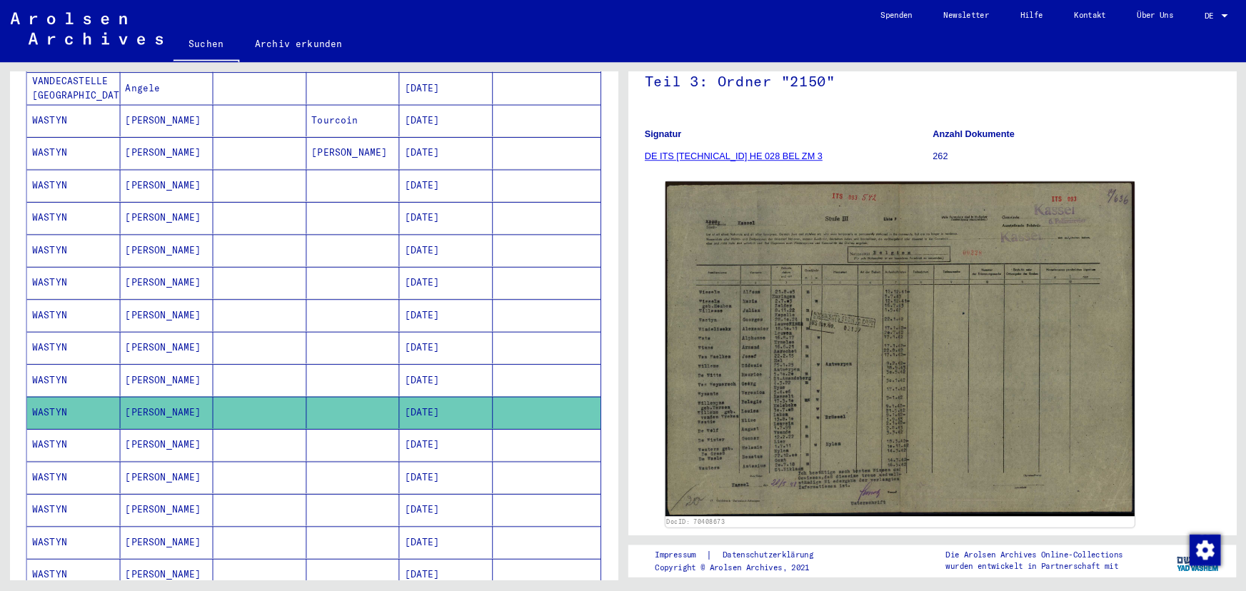
scroll to position [214, 0]
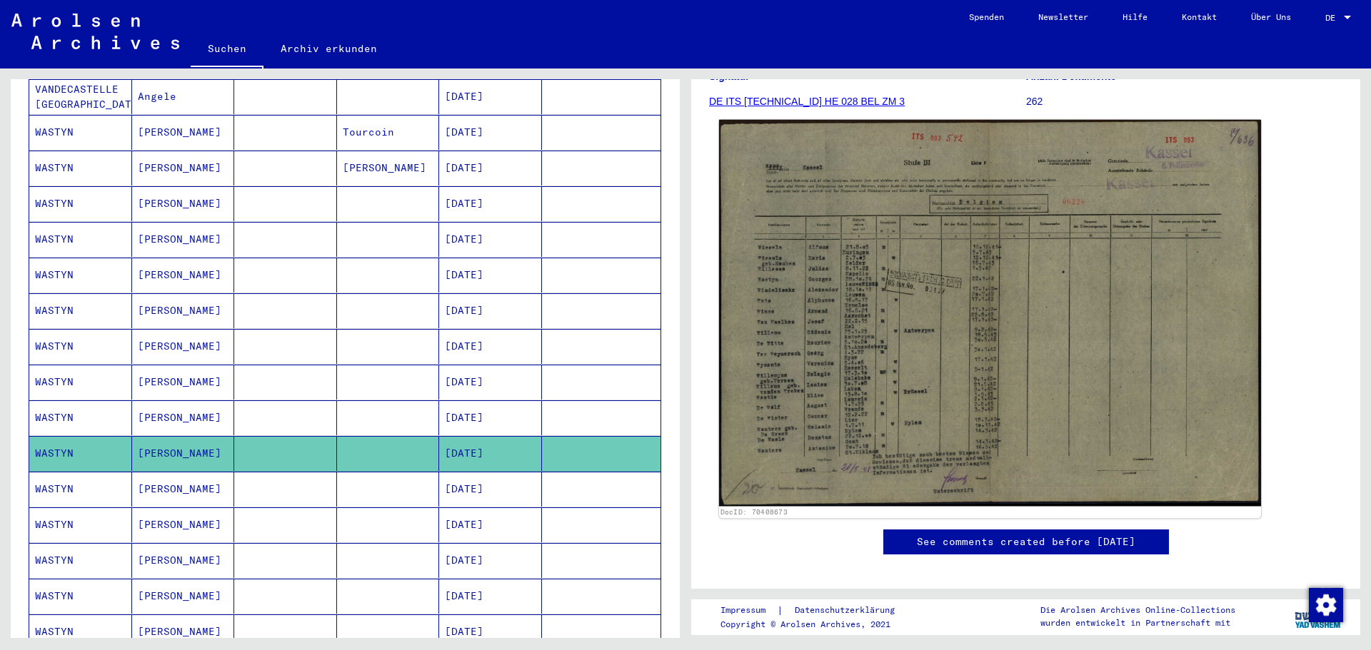
click at [1098, 168] on img at bounding box center [990, 313] width 542 height 387
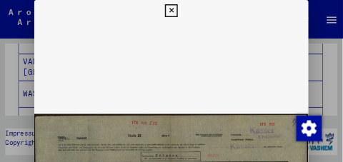
scroll to position [301, 0]
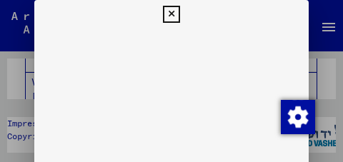
drag, startPoint x: 342, startPoint y: 14, endPoint x: 334, endPoint y: 49, distance: 35.2
click at [336, 39] on div at bounding box center [171, 81] width 343 height 162
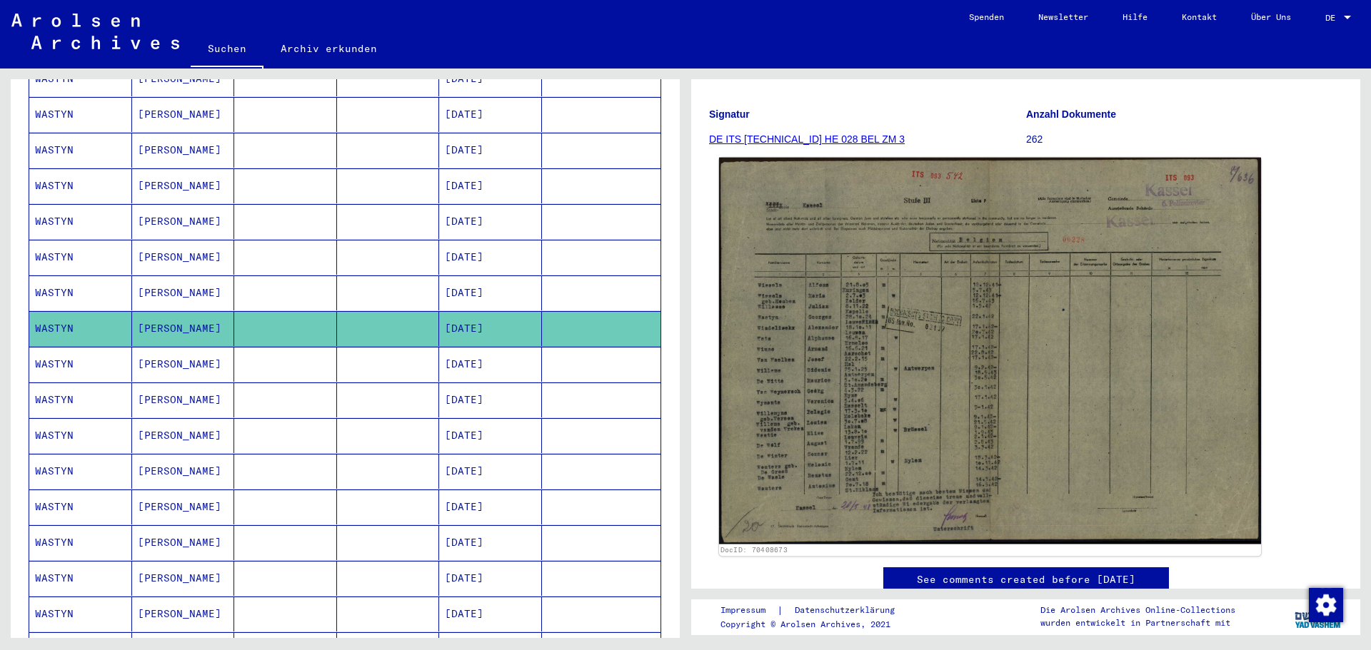
scroll to position [214, 0]
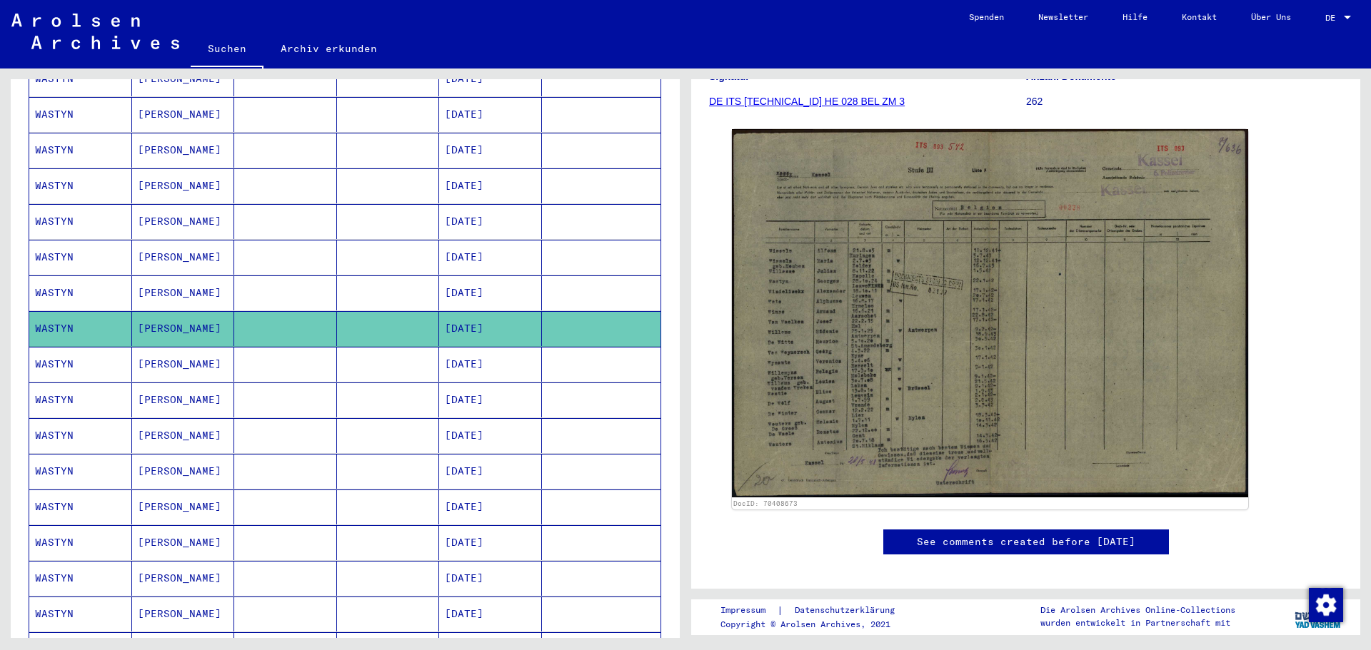
click at [59, 347] on mat-cell "WASTYN" at bounding box center [80, 364] width 103 height 35
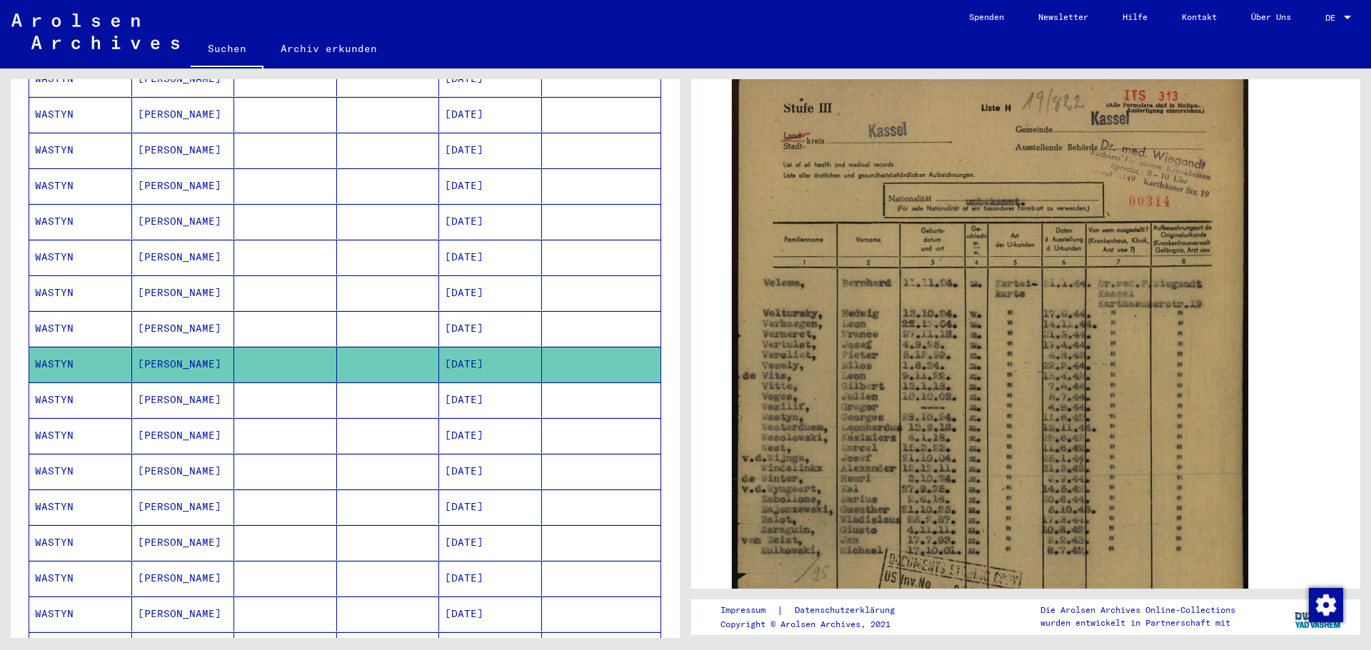
scroll to position [293, 0]
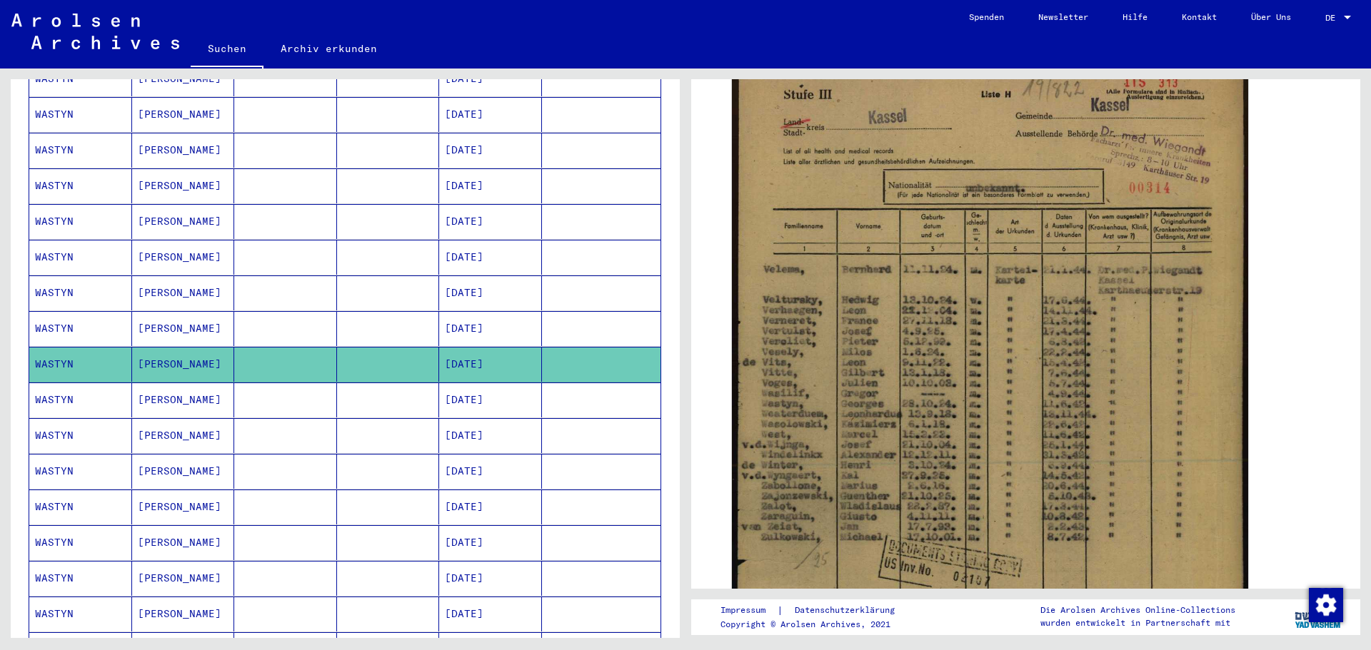
click at [38, 383] on mat-cell "WASTYN" at bounding box center [80, 400] width 103 height 35
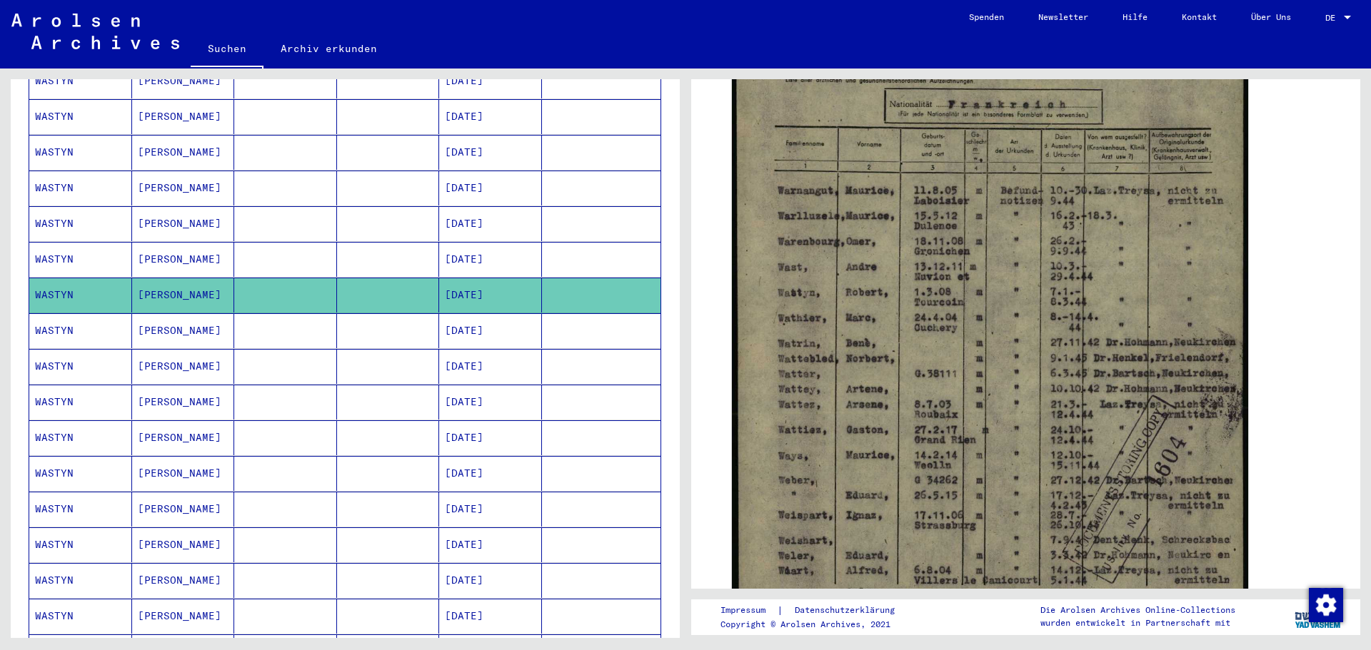
scroll to position [564, 0]
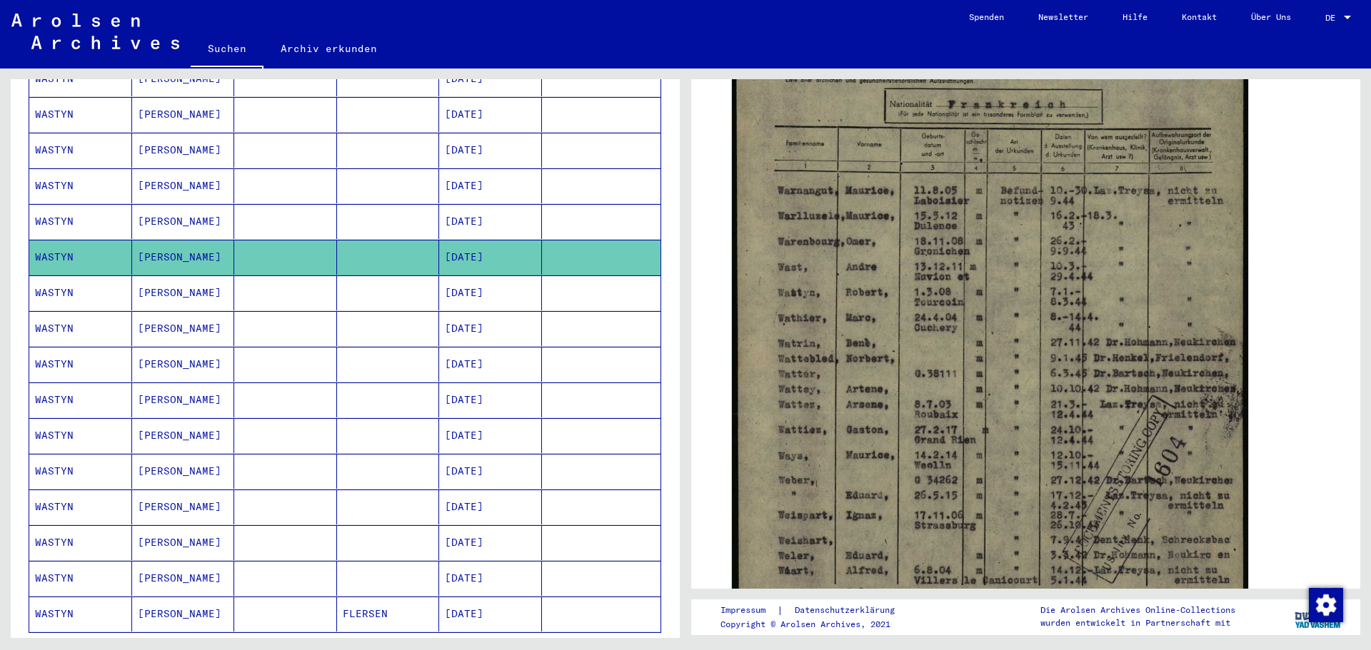
click at [68, 385] on mat-cell "WASTYN" at bounding box center [80, 400] width 103 height 35
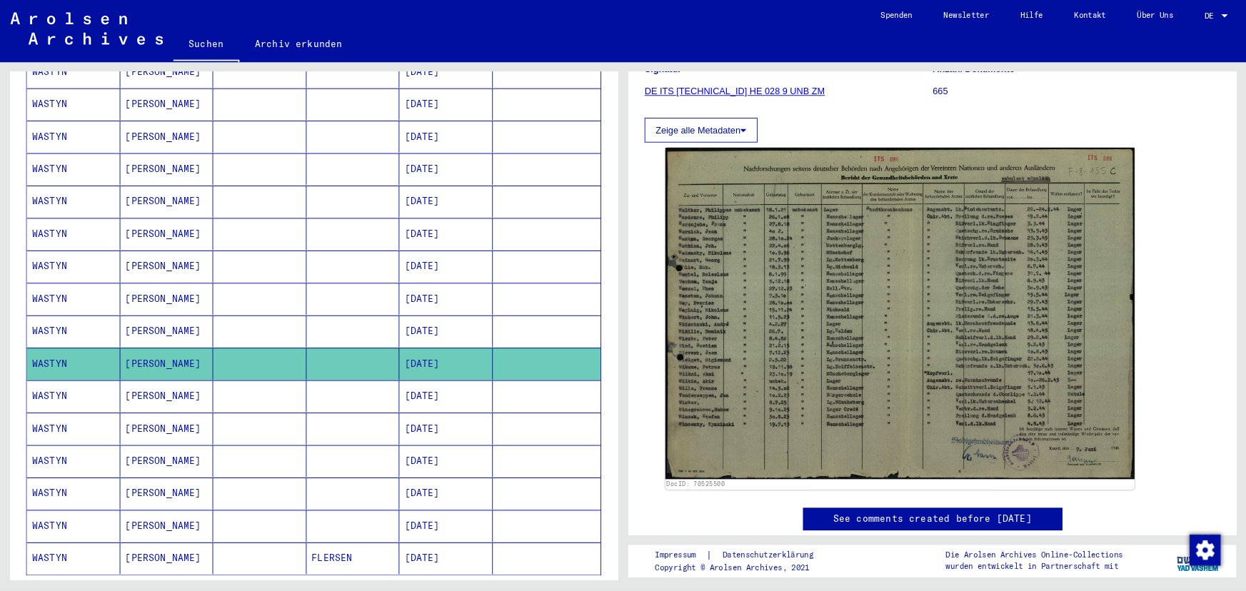
scroll to position [194, 0]
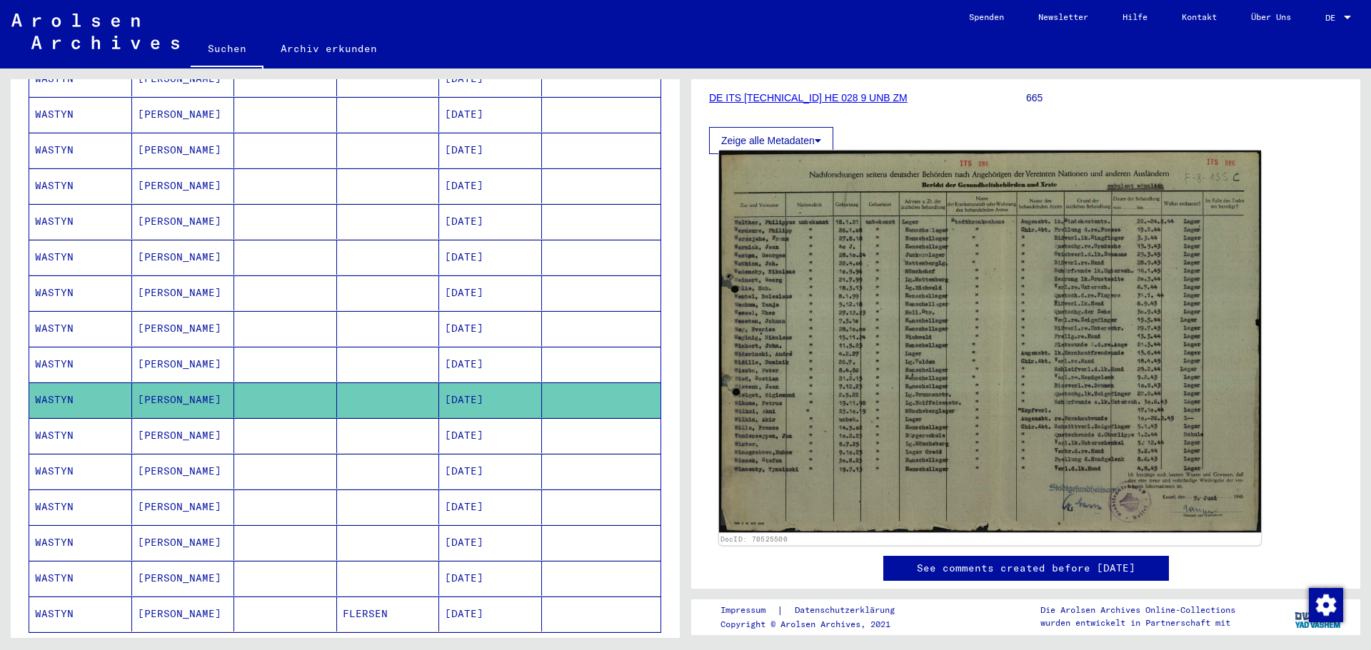
click at [934, 348] on img at bounding box center [990, 342] width 542 height 383
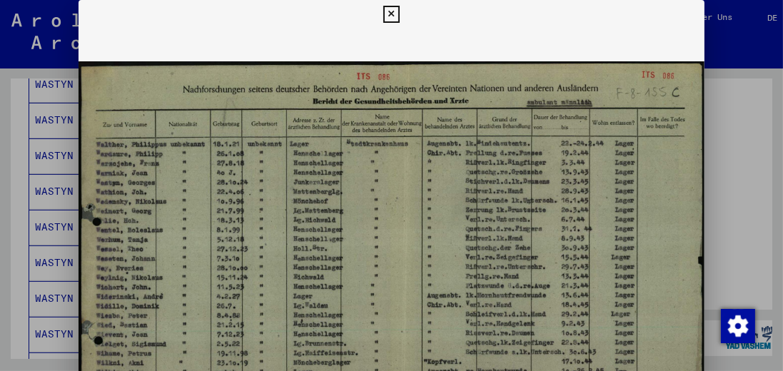
drag, startPoint x: 1316, startPoint y: 2, endPoint x: 538, endPoint y: 19, distance: 779.0
click at [538, 19] on div "DocID: 70525500 DeepLink: [URL][DOMAIN_NAME]" at bounding box center [392, 315] width 627 height 631
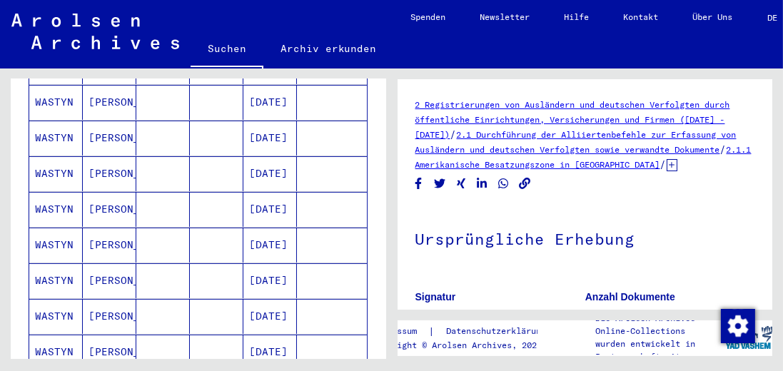
scroll to position [483, 0]
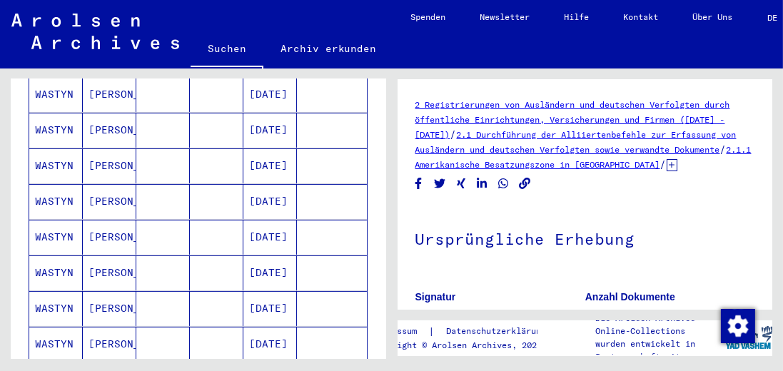
click at [99, 291] on mat-cell "[PERSON_NAME]" at bounding box center [110, 308] width 54 height 35
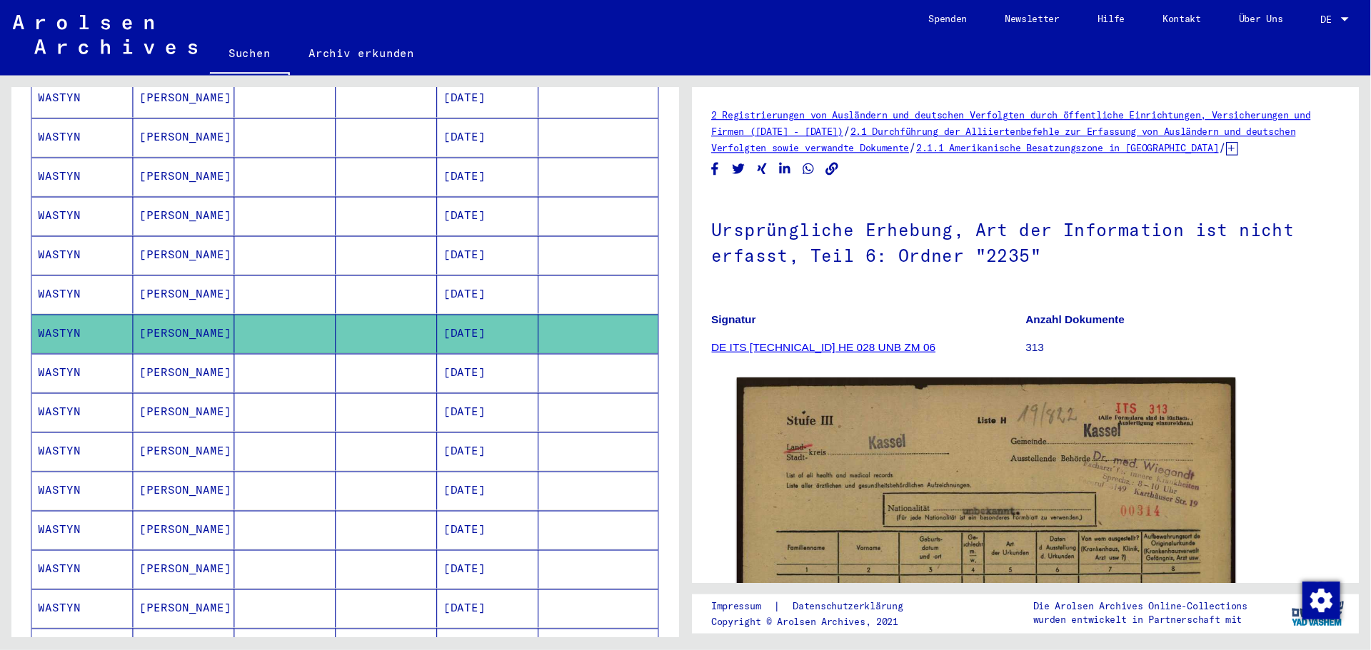
scroll to position [483, 0]
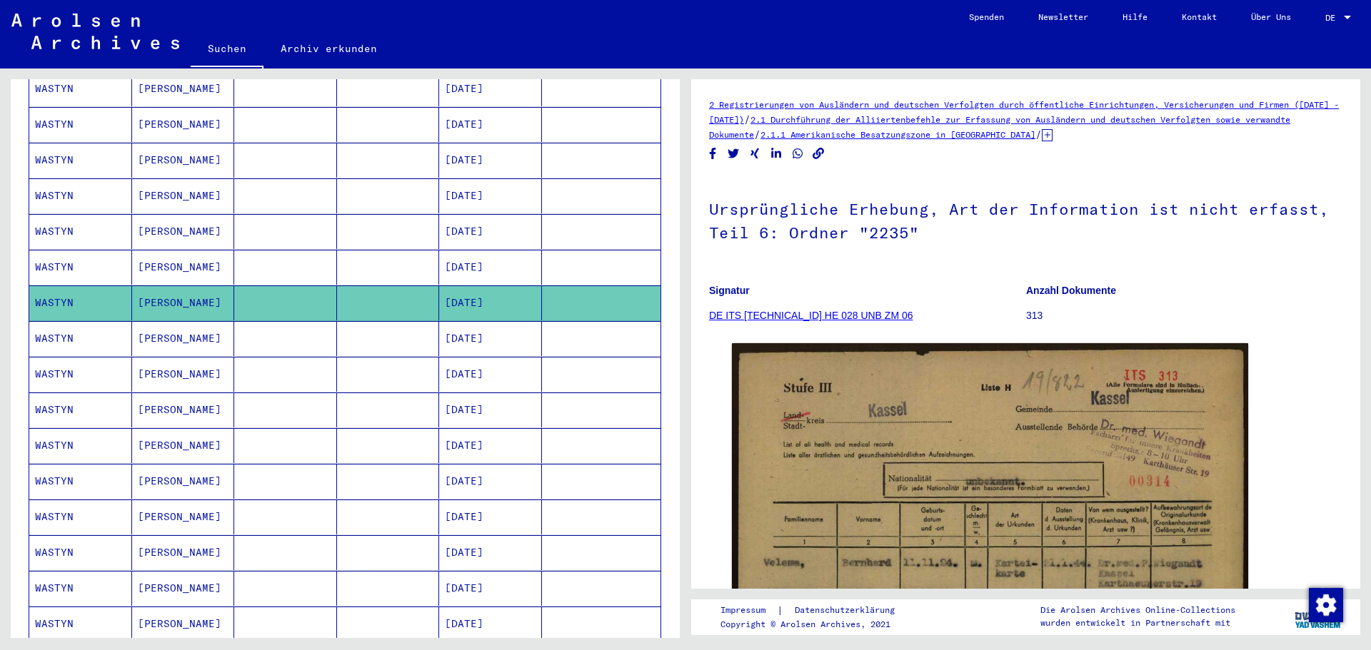
drag, startPoint x: 755, startPoint y: 0, endPoint x: 999, endPoint y: 314, distance: 397.8
click at [999, 314] on figure "Signatur DE ITS [TECHNICAL_ID] HE 028 UNB ZM 06" at bounding box center [867, 305] width 316 height 64
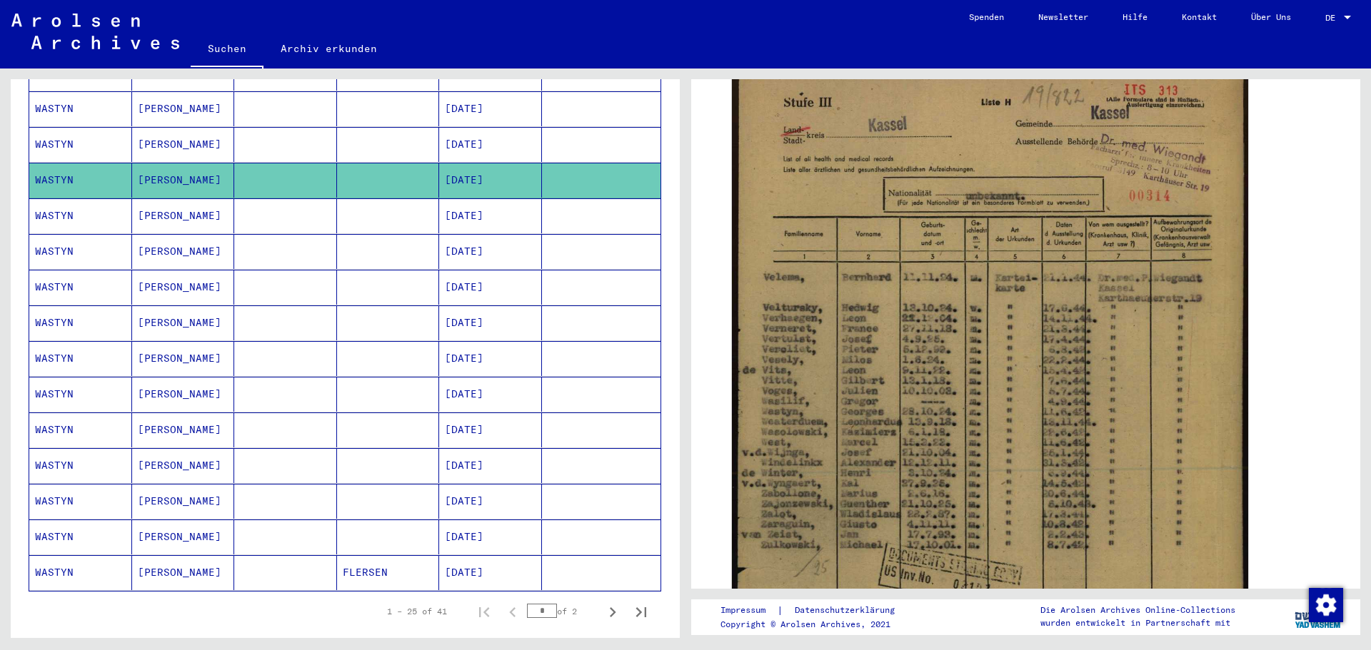
scroll to position [625, 0]
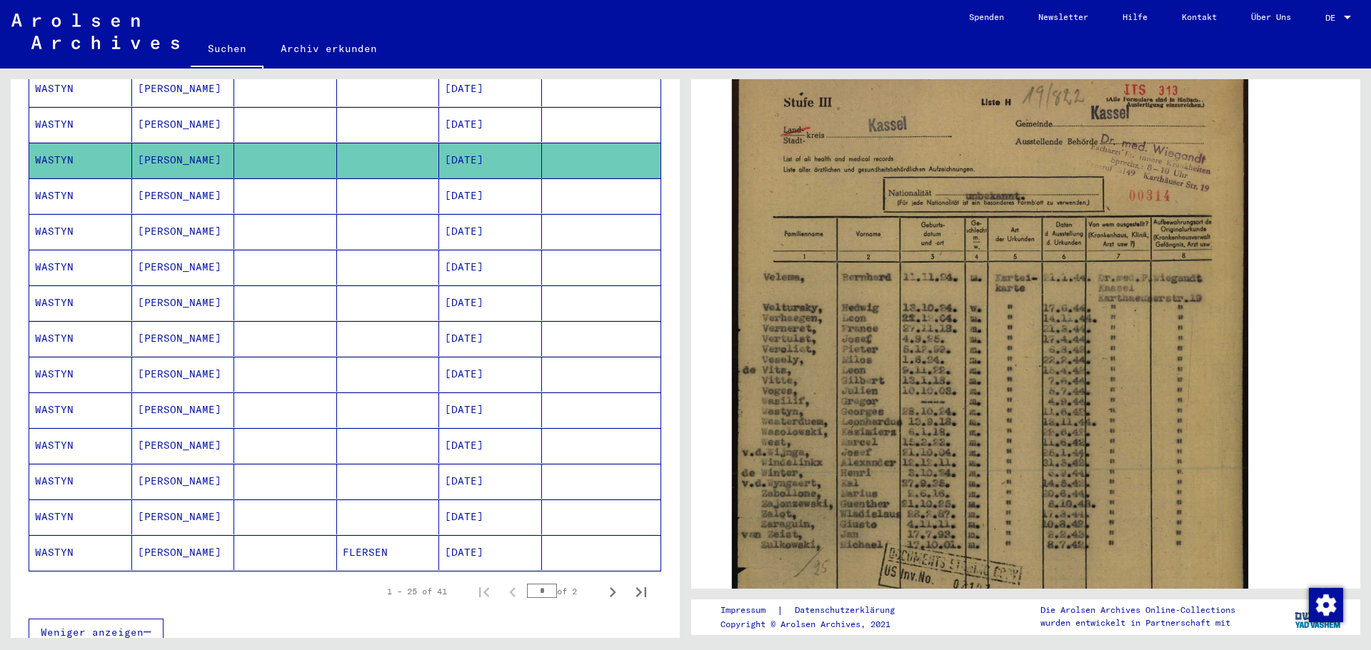
click at [168, 468] on mat-cell "[PERSON_NAME]" at bounding box center [183, 481] width 103 height 35
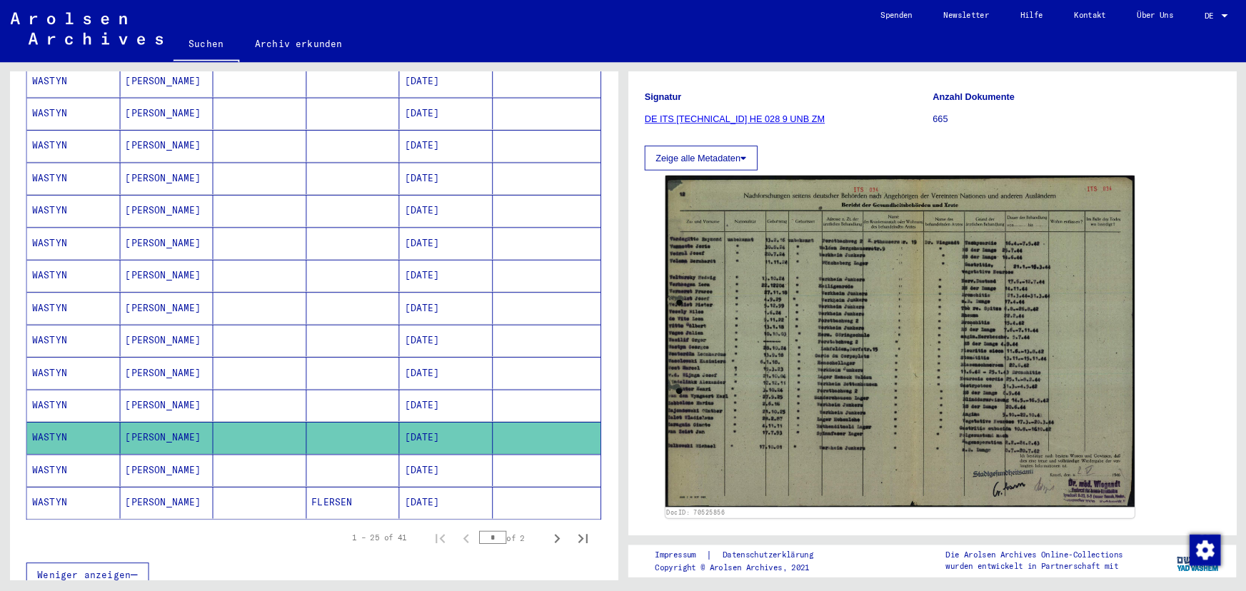
scroll to position [168, 0]
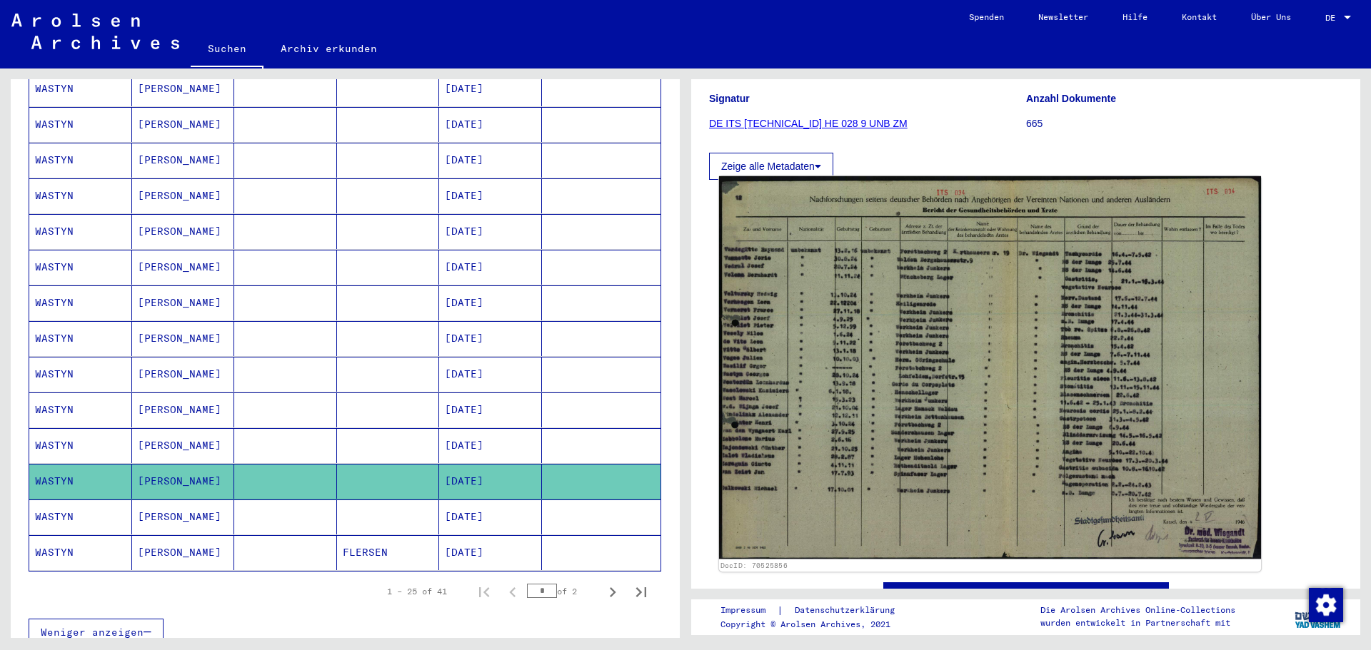
click at [1041, 328] on img at bounding box center [990, 367] width 542 height 383
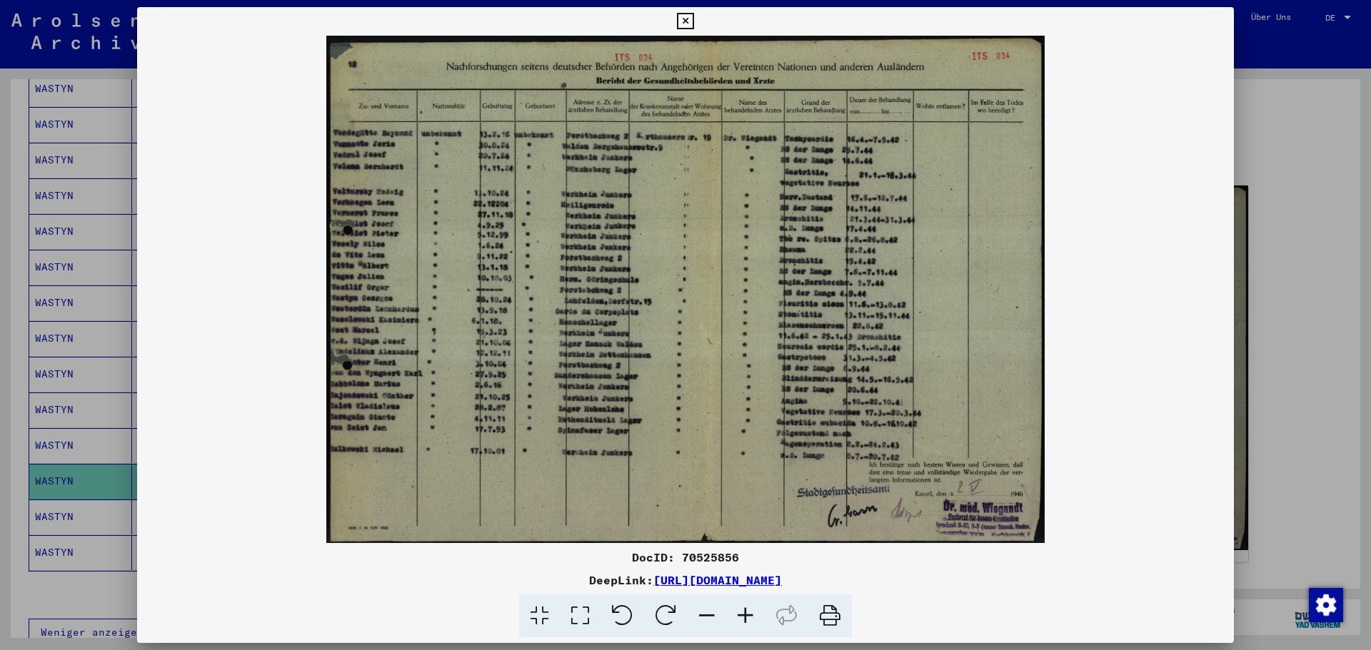
click at [1096, 286] on img at bounding box center [685, 290] width 1096 height 508
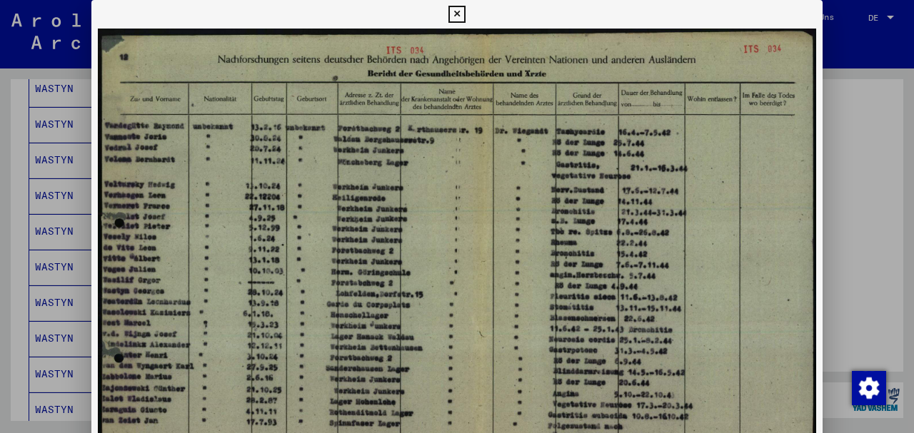
click at [903, 423] on div at bounding box center [903, 423] width 0 height 0
click at [452, 12] on icon at bounding box center [456, 14] width 16 height 17
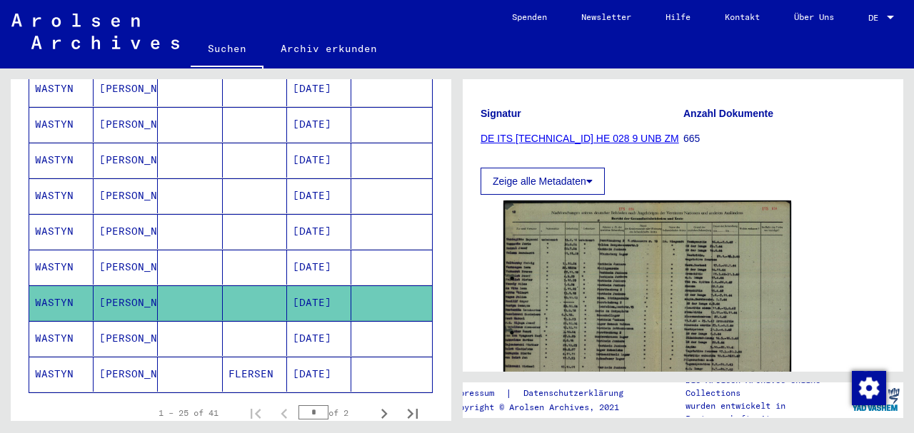
scroll to position [815, 0]
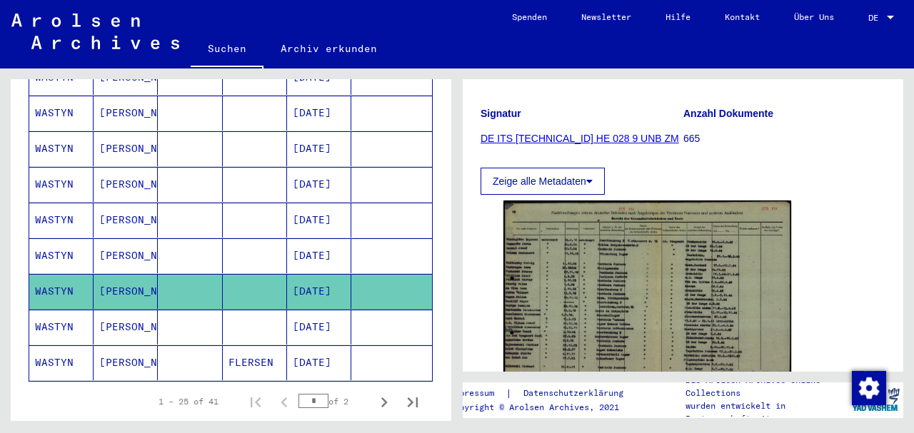
click at [123, 238] on mat-cell "[PERSON_NAME]" at bounding box center [126, 255] width 64 height 35
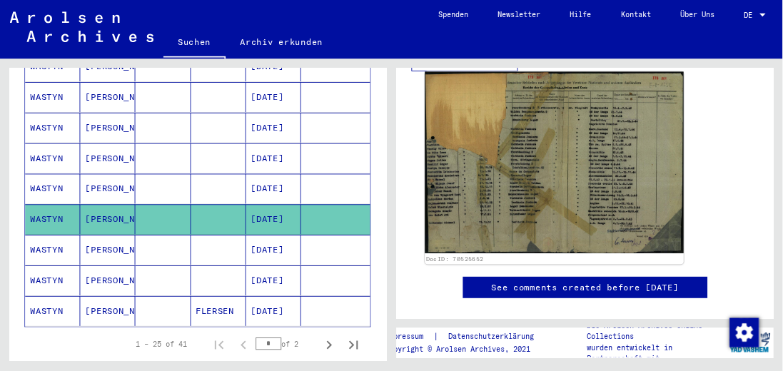
scroll to position [286, 0]
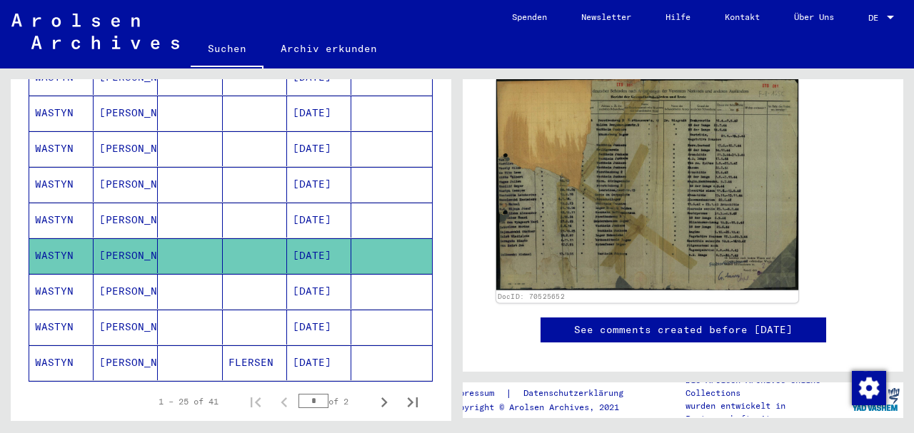
click at [691, 196] on img at bounding box center [647, 185] width 302 height 212
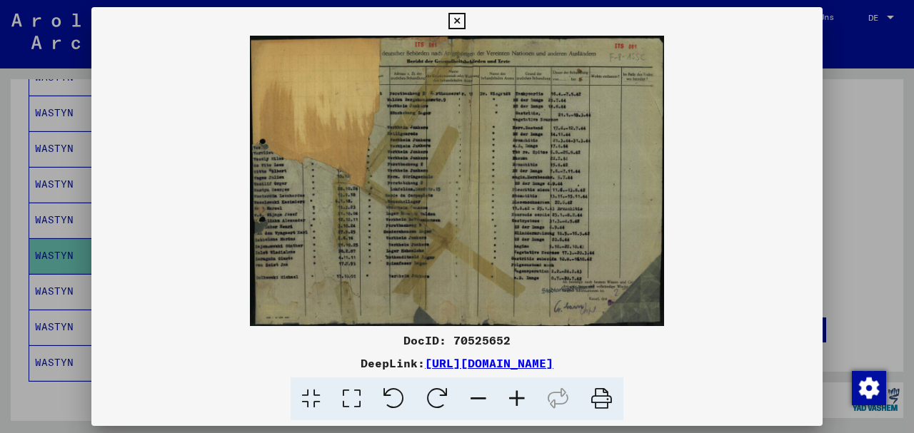
click at [560, 195] on img at bounding box center [456, 181] width 731 height 291
drag, startPoint x: 535, startPoint y: 188, endPoint x: 818, endPoint y: 184, distance: 282.7
click at [818, 184] on img at bounding box center [456, 181] width 731 height 291
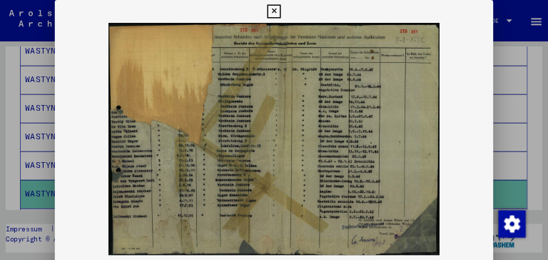
scroll to position [860, 0]
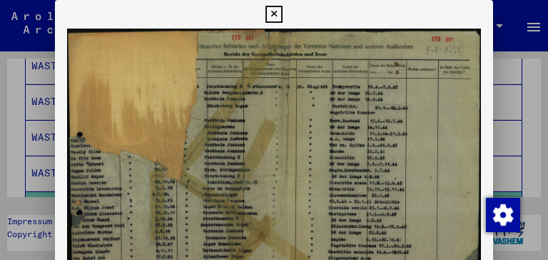
click at [538, 249] on div at bounding box center [538, 249] width 0 height 0
